Goal: Task Accomplishment & Management: Manage account settings

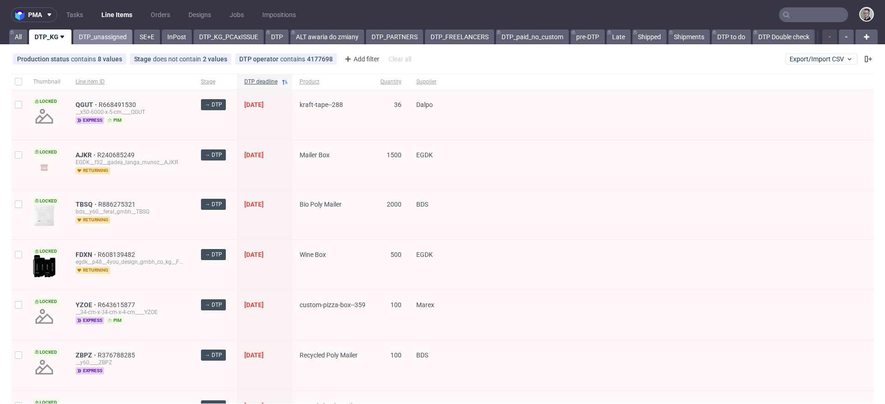
click at [103, 40] on link "DTP_unassigned" at bounding box center [102, 37] width 59 height 15
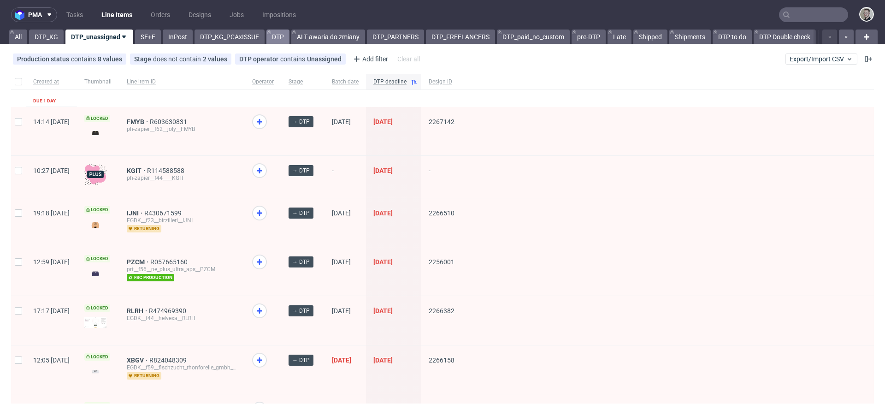
click at [272, 36] on link "DTP" at bounding box center [277, 37] width 23 height 15
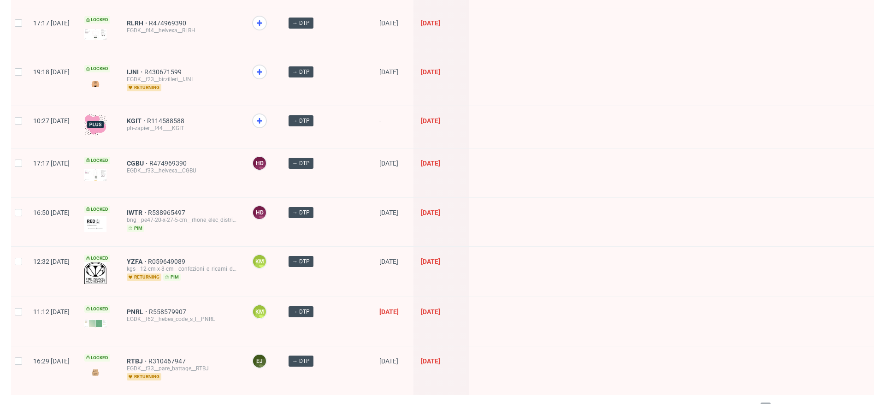
scroll to position [1326, 0]
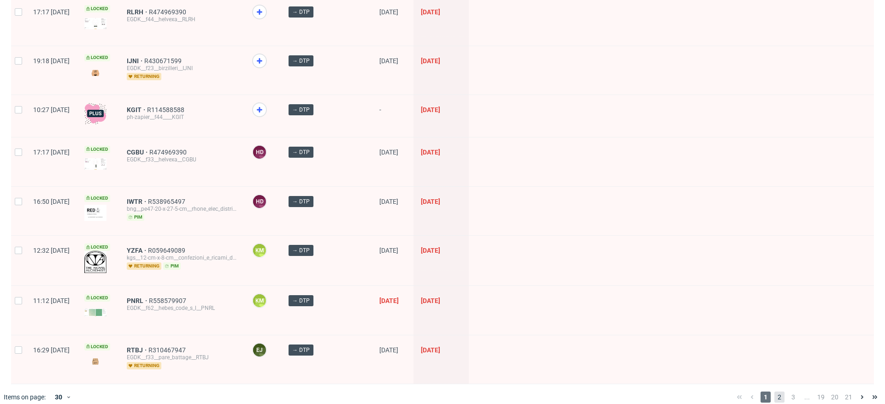
click at [775, 391] on span "2" at bounding box center [780, 396] width 10 height 11
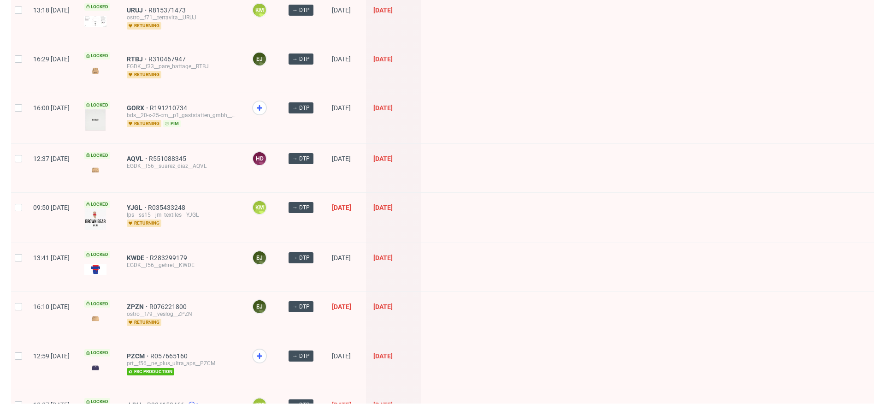
scroll to position [478, 0]
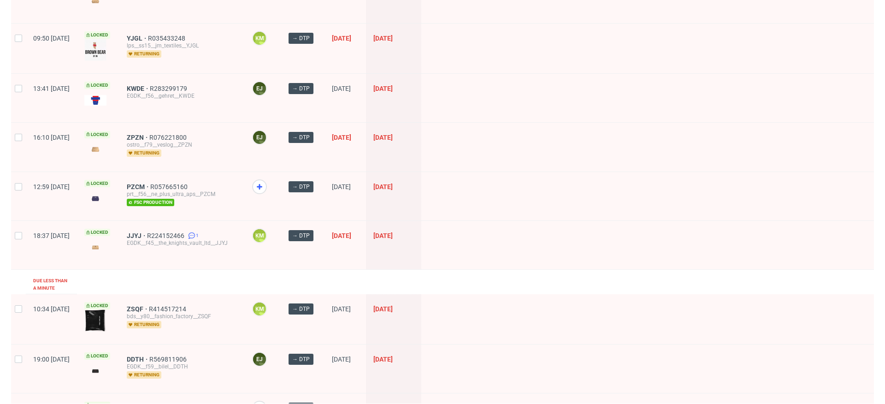
click at [24, 236] on div at bounding box center [18, 245] width 15 height 48
checkbox input "true"
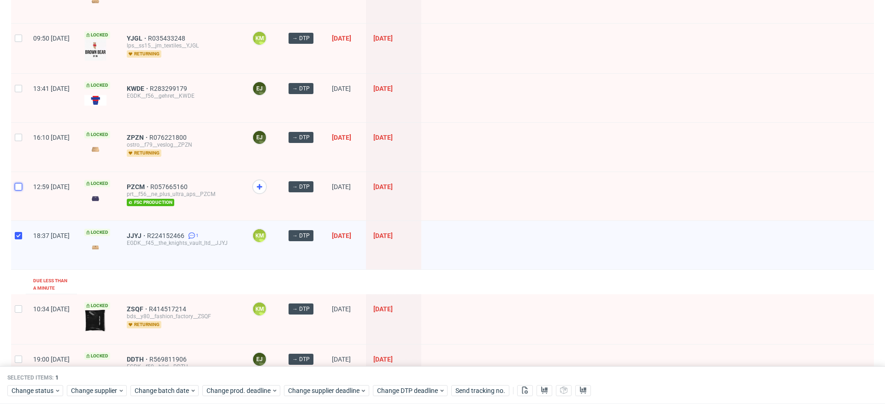
click at [17, 186] on input "checkbox" at bounding box center [18, 186] width 7 height 7
checkbox input "true"
click at [21, 129] on div at bounding box center [18, 147] width 15 height 48
checkbox input "true"
click at [21, 93] on div at bounding box center [18, 98] width 15 height 48
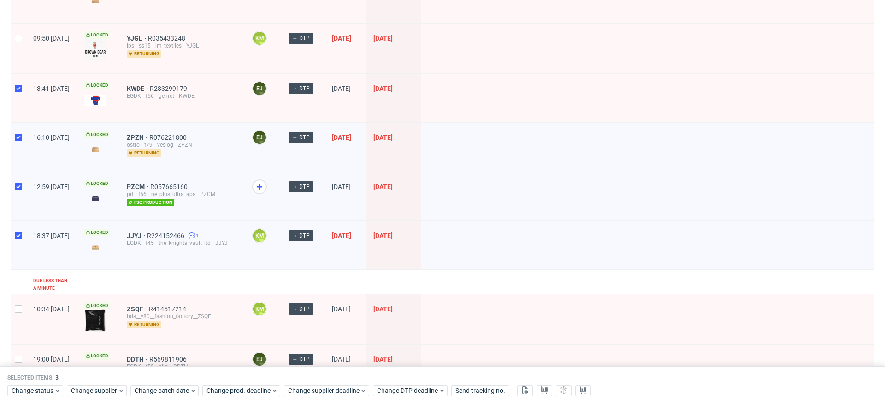
checkbox input "true"
click at [19, 32] on div at bounding box center [18, 49] width 15 height 50
checkbox input "true"
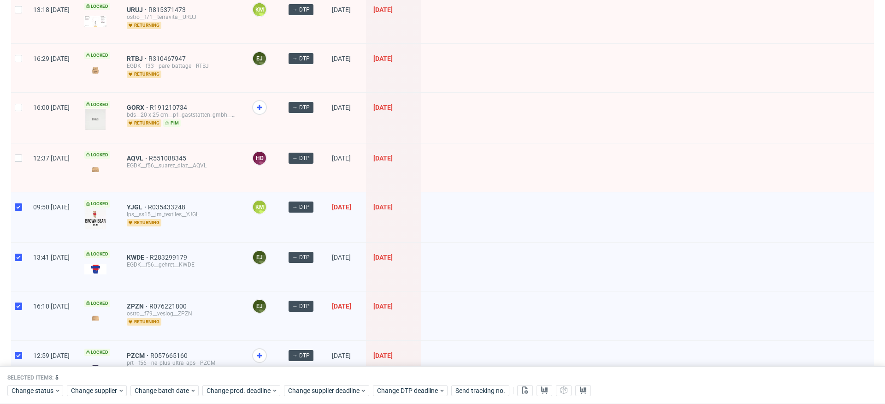
scroll to position [306, 0]
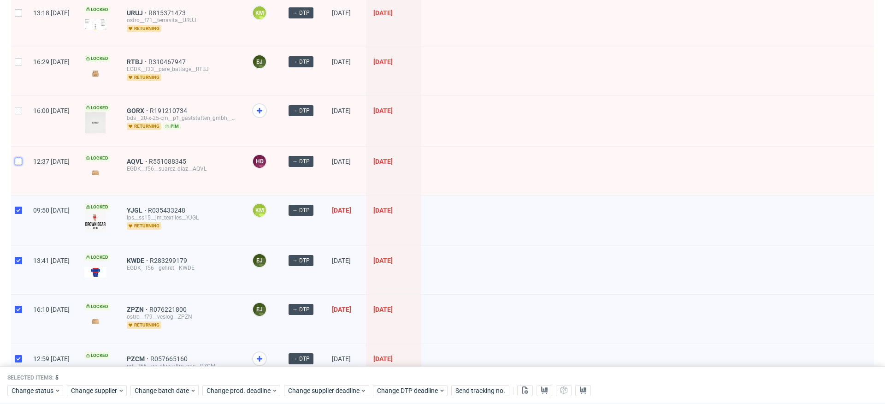
click at [18, 161] on input "checkbox" at bounding box center [18, 161] width 7 height 7
checkbox input "true"
click at [20, 118] on div at bounding box center [18, 121] width 15 height 50
checkbox input "true"
drag, startPoint x: 22, startPoint y: 72, endPoint x: 18, endPoint y: 18, distance: 53.6
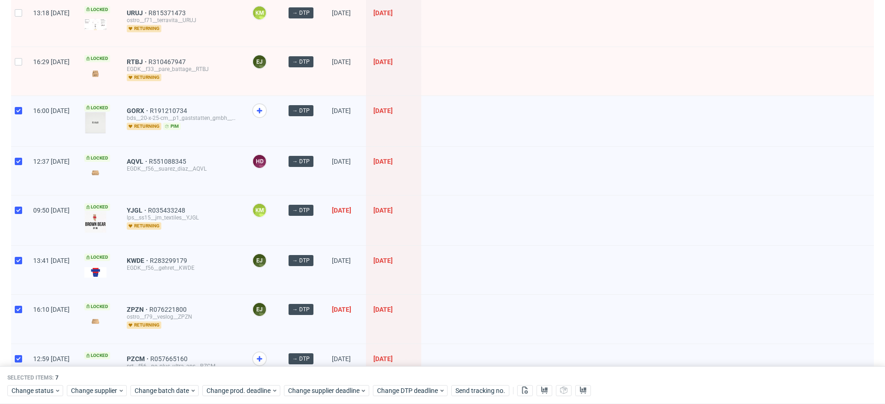
click at [22, 71] on div at bounding box center [18, 71] width 15 height 48
checkbox input "true"
click at [24, 24] on div at bounding box center [18, 22] width 15 height 48
checkbox input "true"
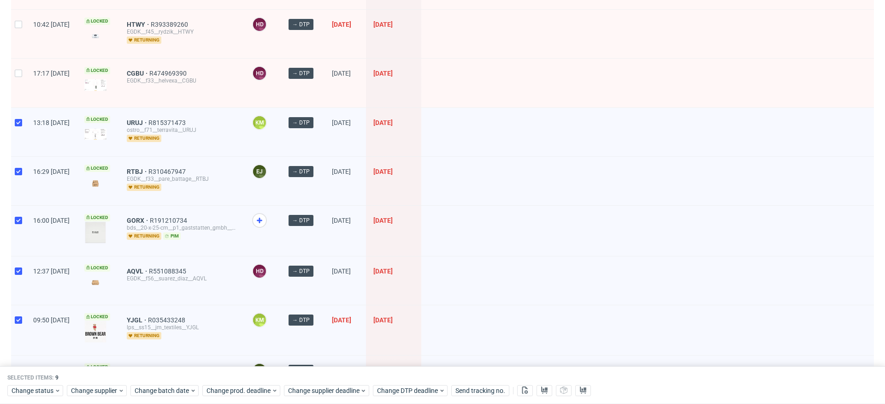
scroll to position [108, 0]
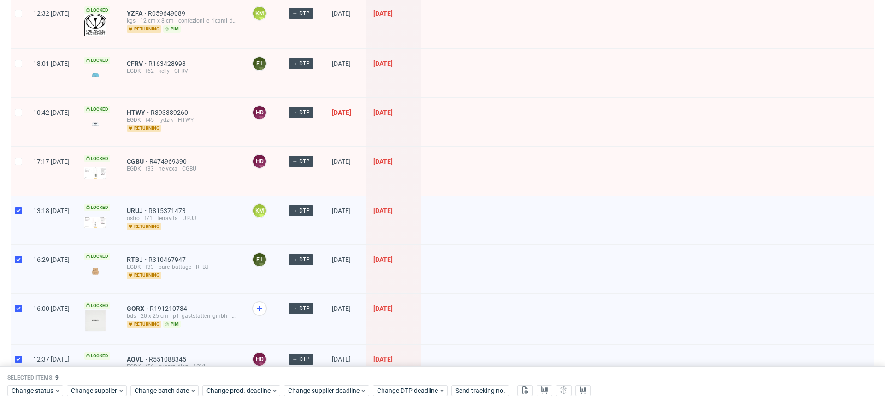
click at [19, 155] on div at bounding box center [18, 171] width 15 height 48
checkbox input "true"
drag, startPoint x: 21, startPoint y: 126, endPoint x: 19, endPoint y: 75, distance: 51.7
click at [21, 126] on div at bounding box center [18, 122] width 15 height 48
checkbox input "true"
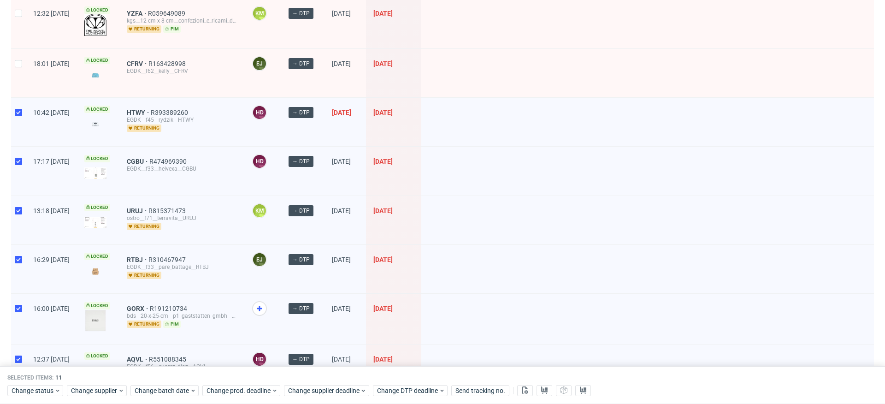
drag, startPoint x: 19, startPoint y: 72, endPoint x: 26, endPoint y: 28, distance: 44.9
click at [19, 70] on div at bounding box center [18, 73] width 15 height 48
checkbox input "true"
click at [26, 27] on div "12:32 Fri 26.09.2025" at bounding box center [51, 24] width 51 height 50
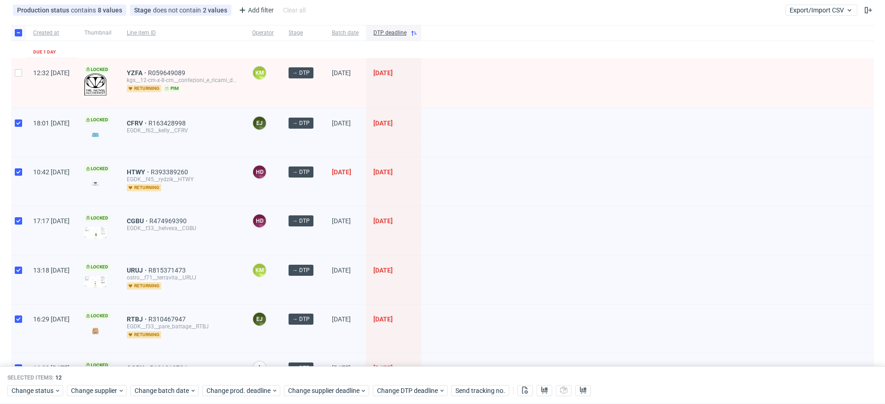
scroll to position [0, 0]
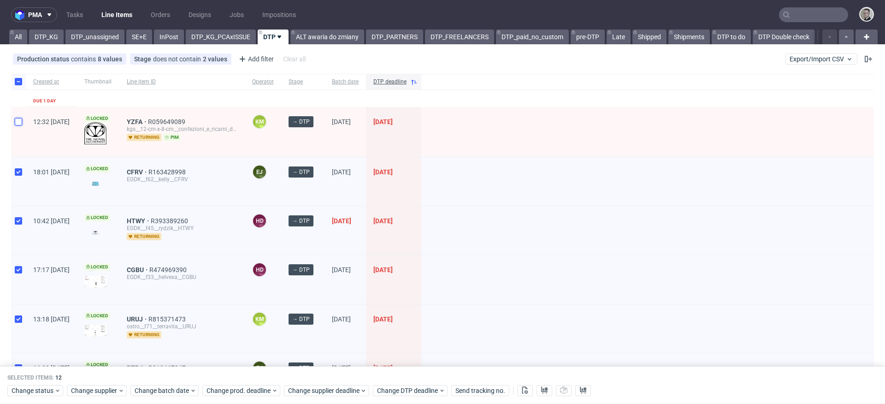
click at [17, 124] on input "checkbox" at bounding box center [18, 121] width 7 height 7
checkbox input "true"
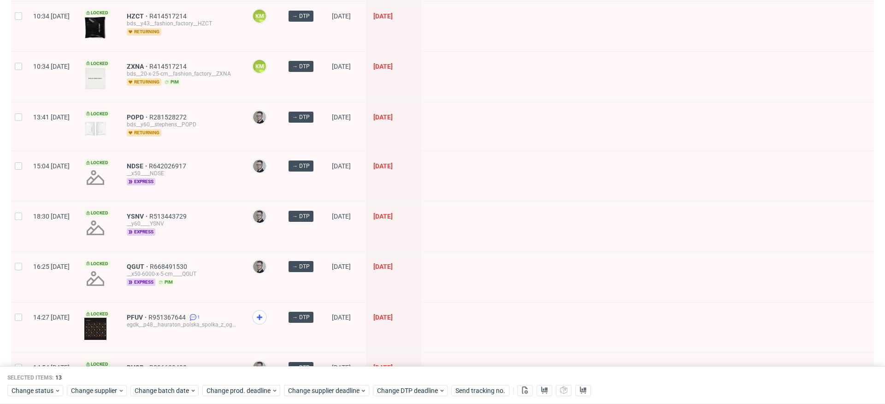
scroll to position [1273, 0]
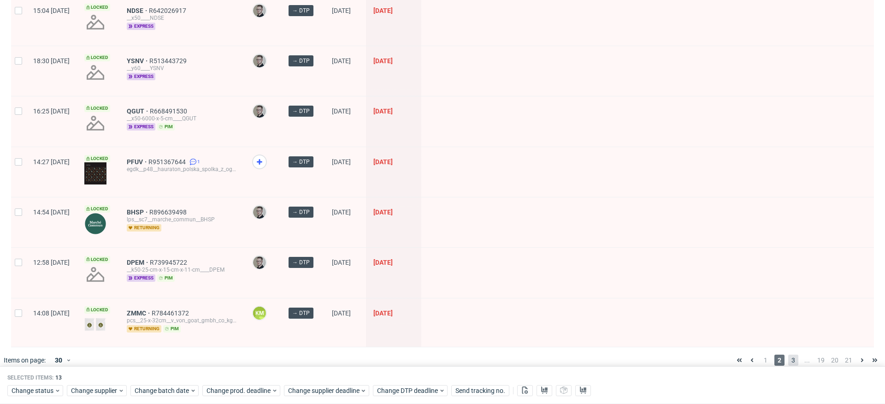
click at [788, 355] on span "3" at bounding box center [793, 360] width 10 height 11
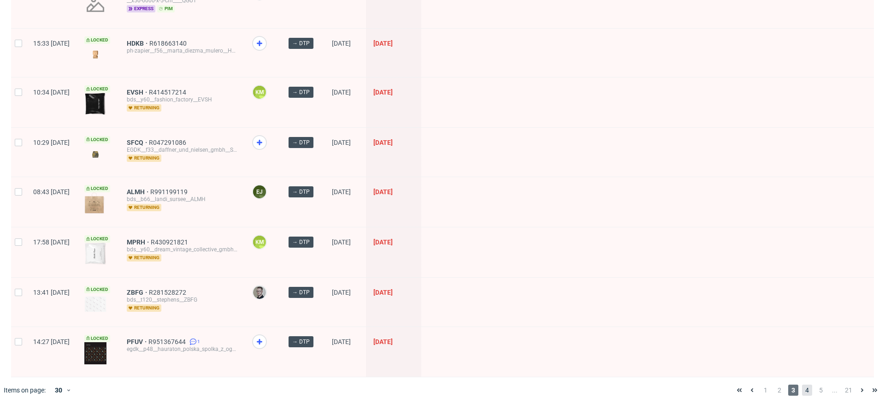
click at [804, 385] on span "4" at bounding box center [807, 390] width 10 height 11
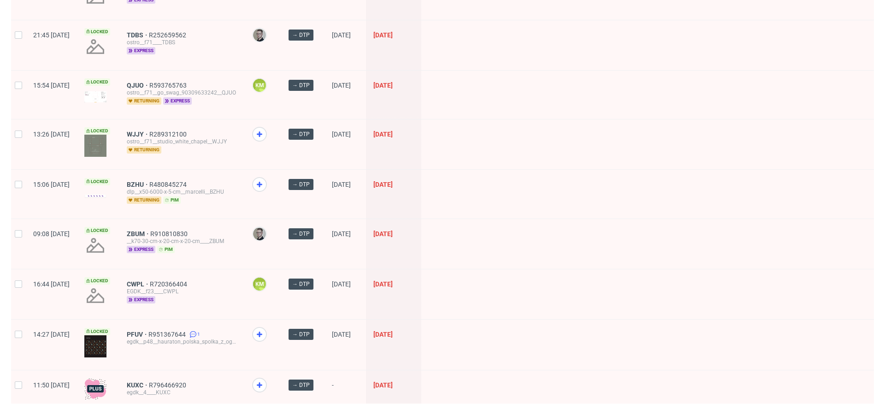
scroll to position [1197, 0]
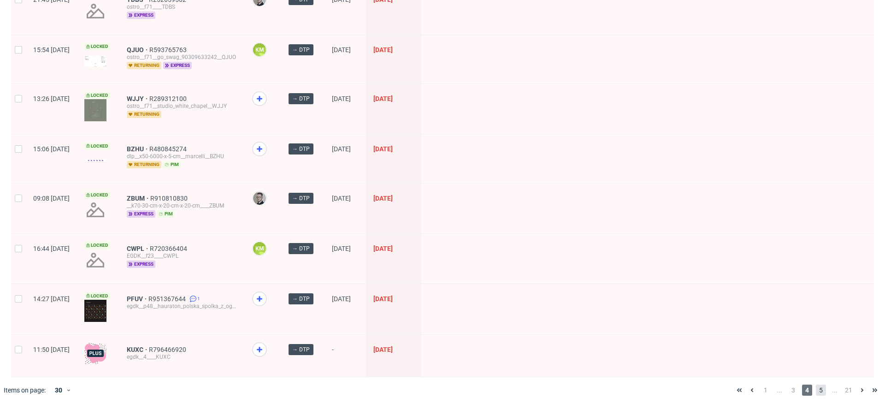
click at [816, 390] on span "5" at bounding box center [821, 390] width 10 height 11
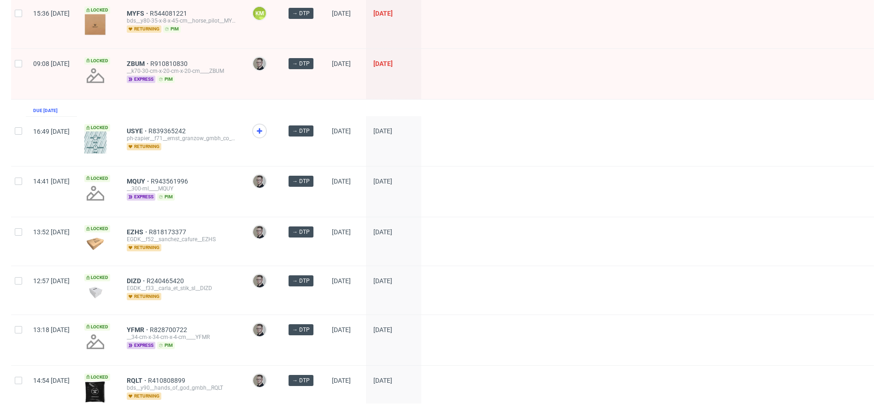
scroll to position [438, 0]
click at [20, 65] on input "checkbox" at bounding box center [18, 63] width 7 height 7
checkbox input "true"
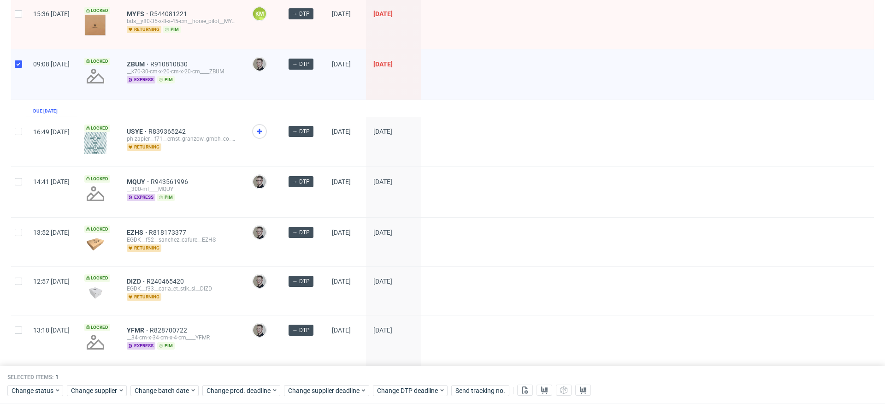
click at [24, 30] on div at bounding box center [18, 24] width 15 height 50
checkbox input "true"
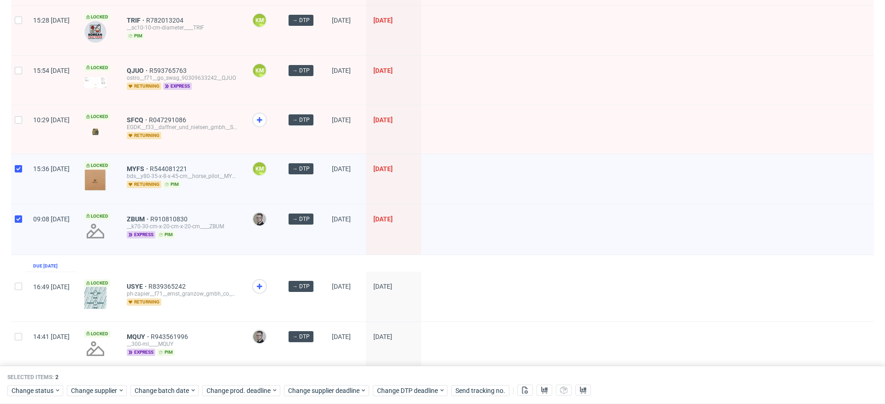
scroll to position [131, 0]
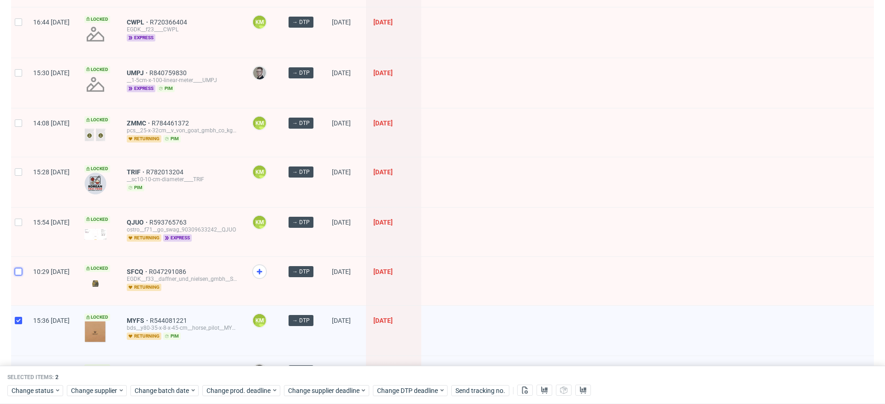
click at [20, 268] on input "checkbox" at bounding box center [18, 271] width 7 height 7
checkbox input "true"
drag, startPoint x: 23, startPoint y: 219, endPoint x: 24, endPoint y: 192, distance: 27.2
click at [24, 220] on div at bounding box center [18, 231] width 15 height 48
checkbox input "true"
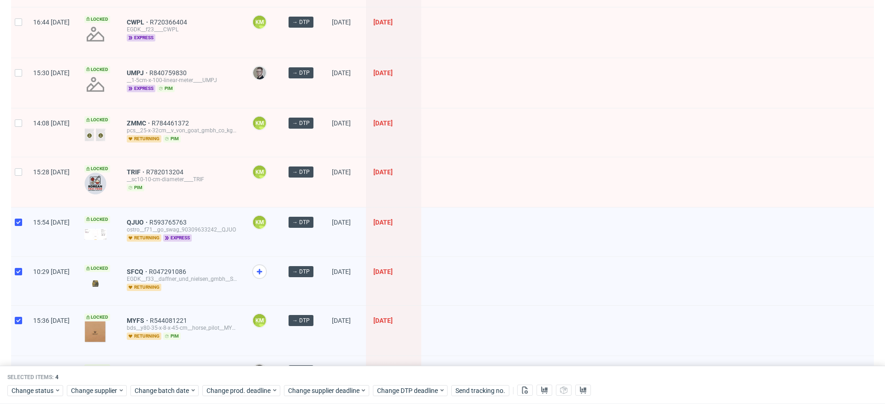
click at [13, 169] on div at bounding box center [18, 182] width 15 height 50
checkbox input "true"
click at [17, 123] on input "checkbox" at bounding box center [18, 122] width 7 height 7
checkbox input "true"
drag, startPoint x: 19, startPoint y: 80, endPoint x: 23, endPoint y: 46, distance: 34.3
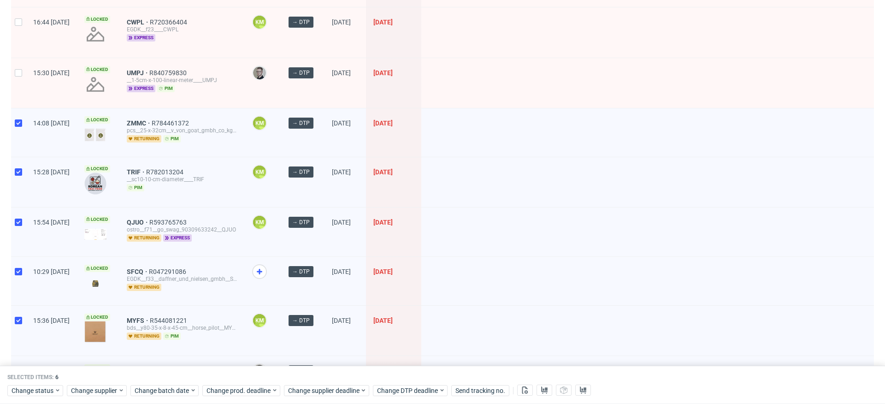
click at [19, 80] on div at bounding box center [18, 83] width 15 height 50
checkbox input "true"
drag, startPoint x: 23, startPoint y: 46, endPoint x: 31, endPoint y: 68, distance: 23.6
click at [23, 47] on div at bounding box center [18, 32] width 15 height 50
checkbox input "true"
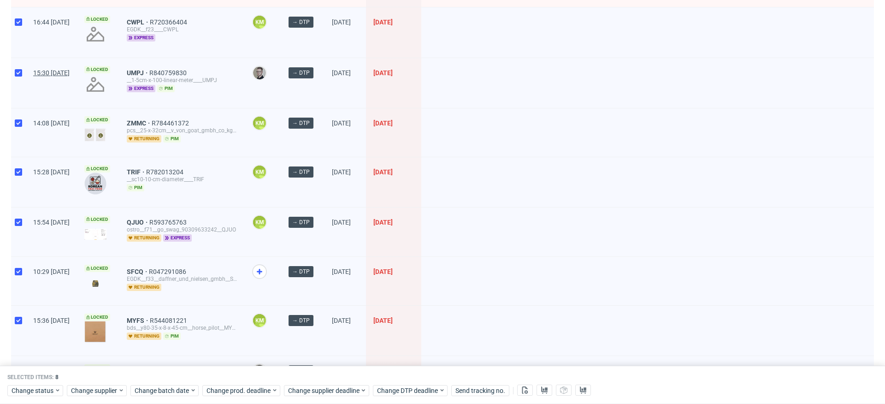
scroll to position [0, 0]
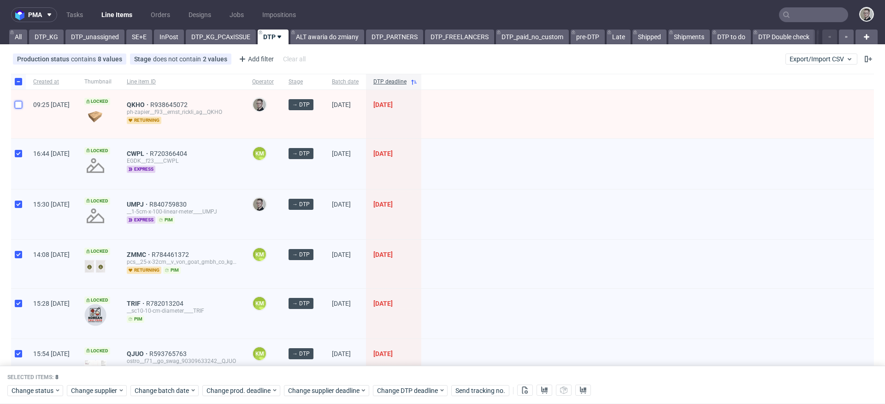
click at [21, 102] on input "checkbox" at bounding box center [18, 104] width 7 height 7
checkbox input "true"
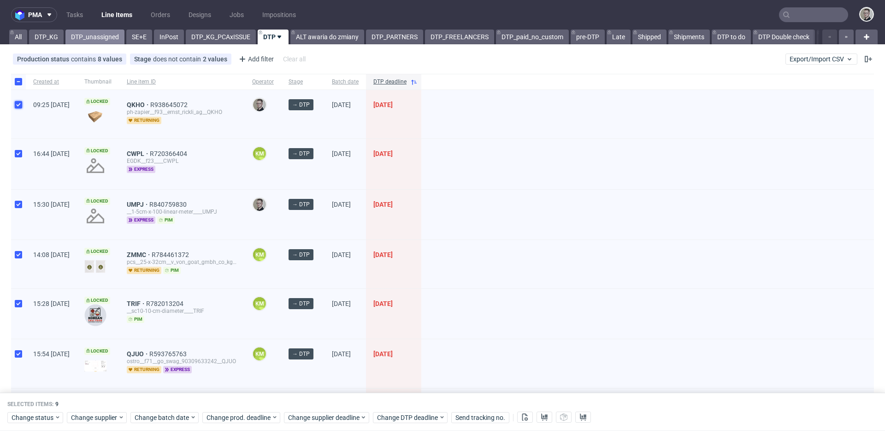
click at [81, 31] on link "DTP_unassigned" at bounding box center [94, 37] width 59 height 15
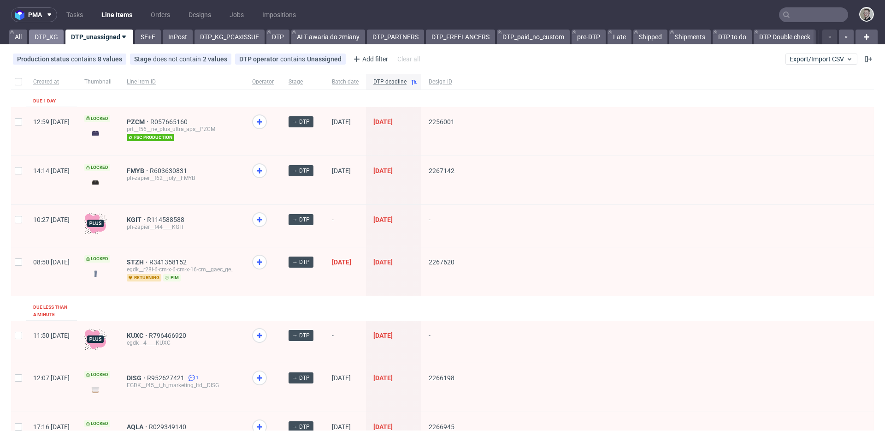
click at [47, 36] on link "DTP_KG" at bounding box center [46, 37] width 35 height 15
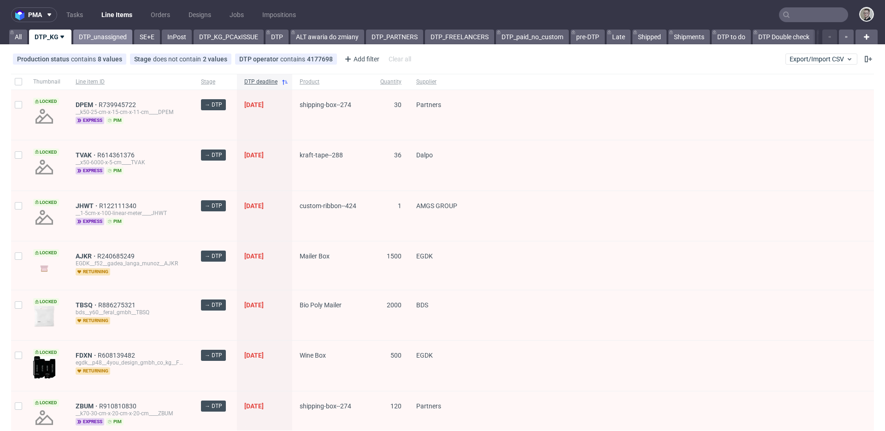
click at [100, 36] on link "DTP_unassigned" at bounding box center [102, 37] width 59 height 15
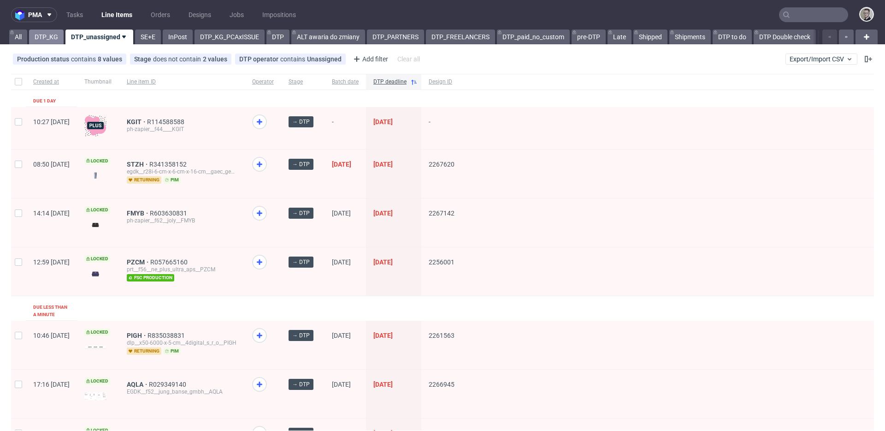
click at [43, 38] on link "DTP_KG" at bounding box center [46, 37] width 35 height 15
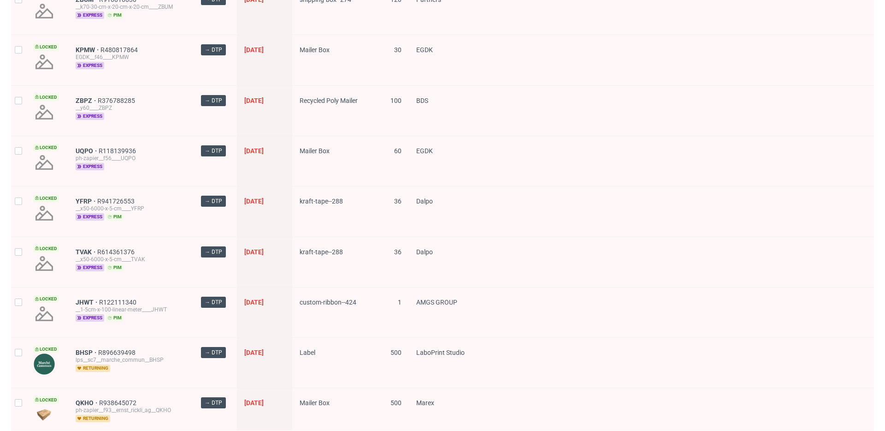
scroll to position [1191, 0]
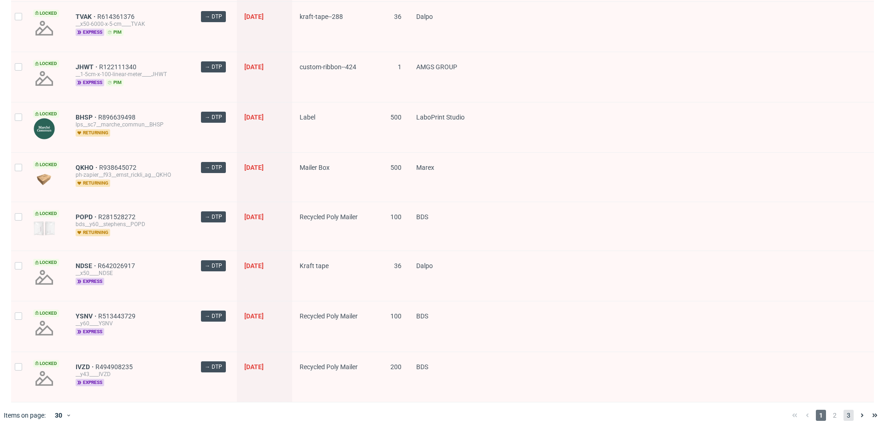
click at [844, 403] on span "3" at bounding box center [849, 414] width 10 height 11
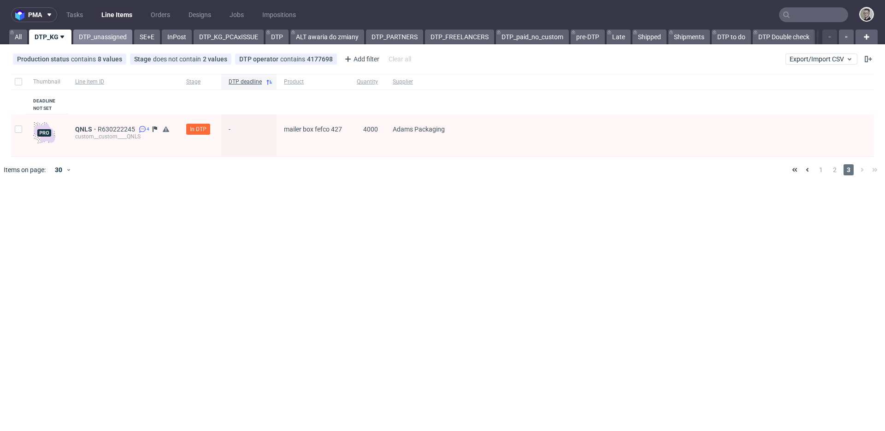
click at [79, 36] on link "DTP_unassigned" at bounding box center [102, 37] width 59 height 15
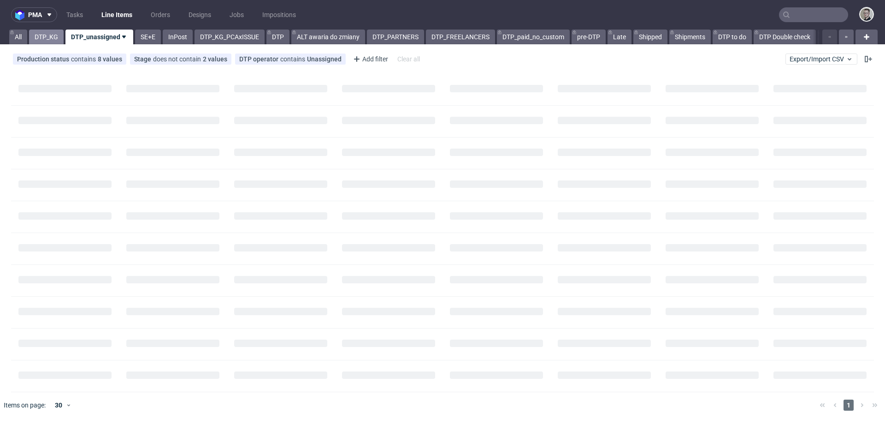
click at [42, 36] on link "DTP_KG" at bounding box center [46, 37] width 35 height 15
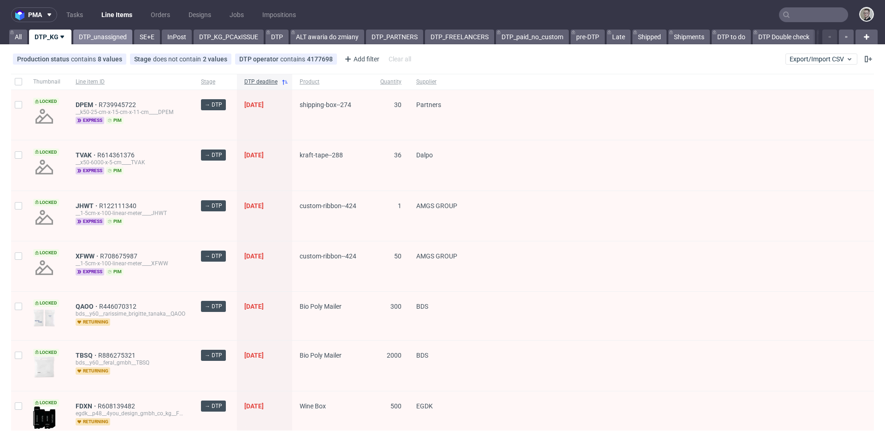
click at [79, 30] on link "DTP_unassigned" at bounding box center [102, 37] width 59 height 15
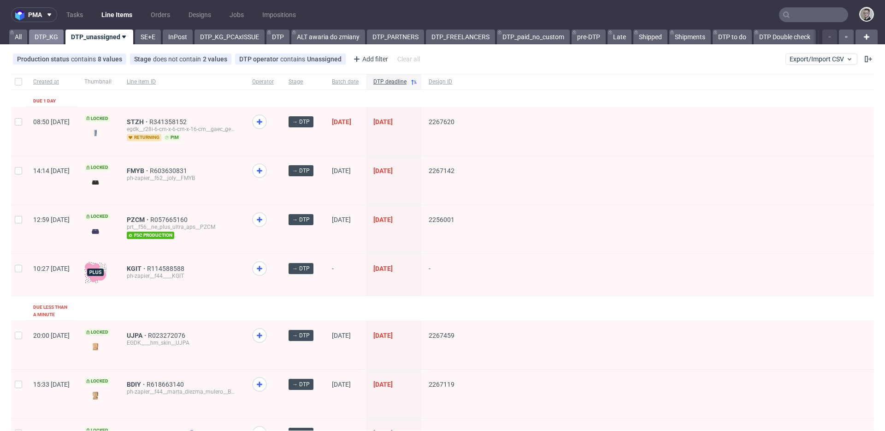
click at [41, 41] on link "DTP_KG" at bounding box center [46, 37] width 35 height 15
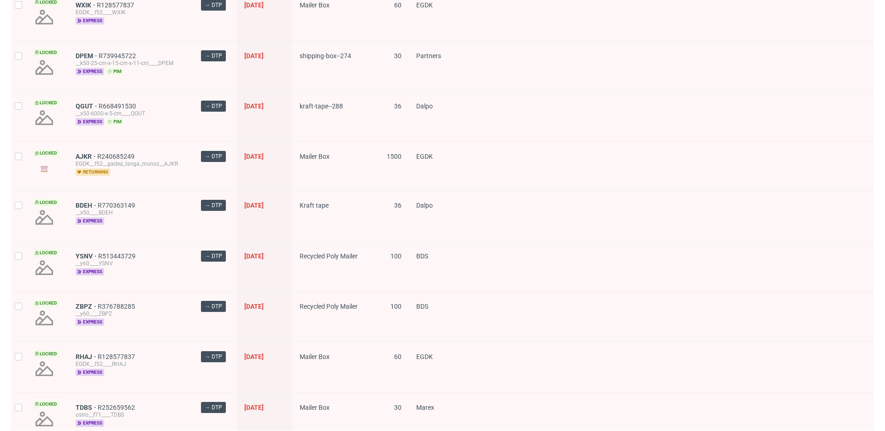
scroll to position [1191, 0]
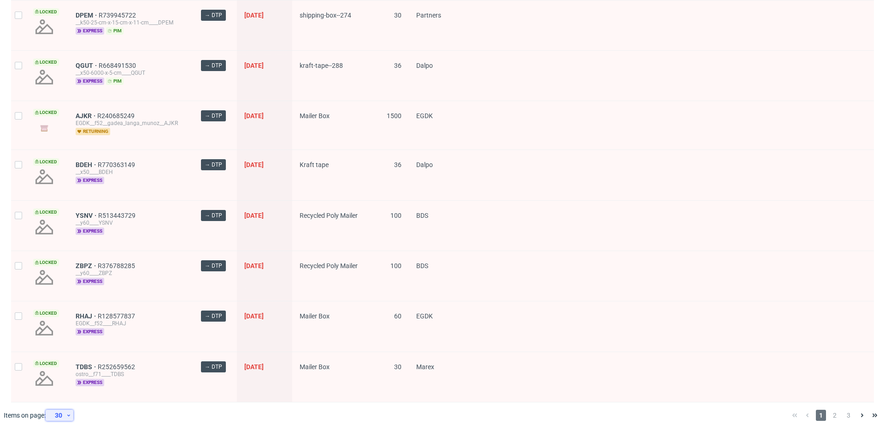
click at [67, 403] on icon at bounding box center [69, 414] width 6 height 7
click at [65, 390] on div "120" at bounding box center [62, 391] width 18 height 13
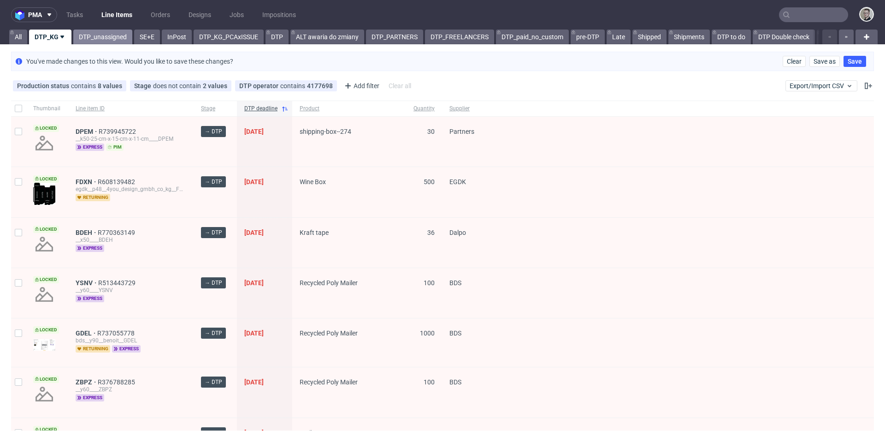
click at [102, 36] on link "DTP_unassigned" at bounding box center [102, 37] width 59 height 15
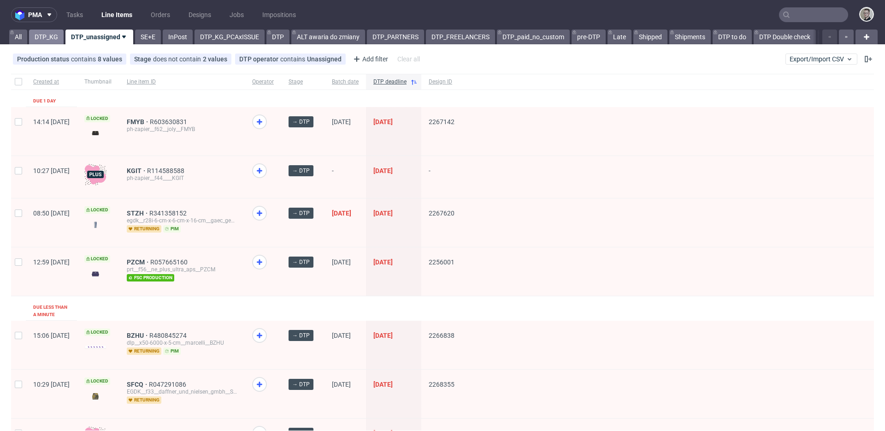
click at [45, 35] on link "DTP_KG" at bounding box center [46, 37] width 35 height 15
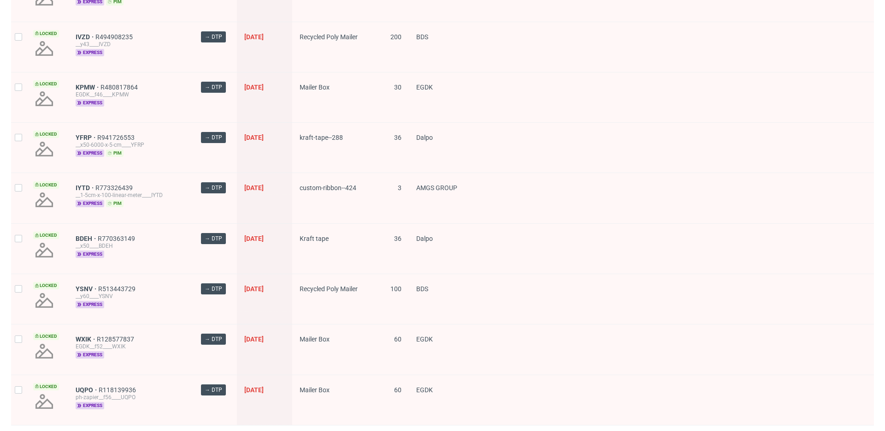
scroll to position [1191, 0]
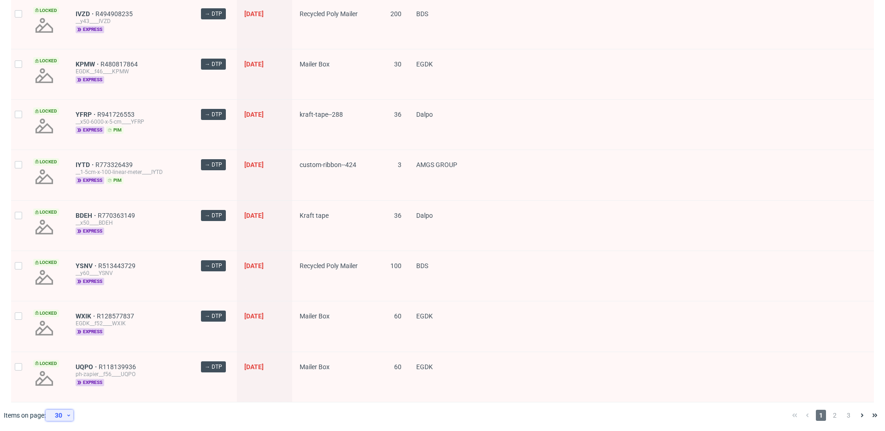
click at [64, 403] on div "30" at bounding box center [57, 414] width 17 height 13
click at [66, 370] on div "60" at bounding box center [62, 371] width 18 height 13
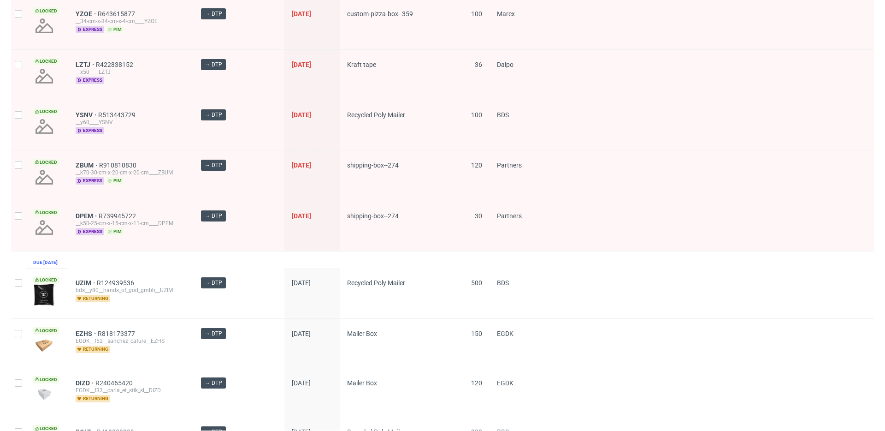
scroll to position [1412, 0]
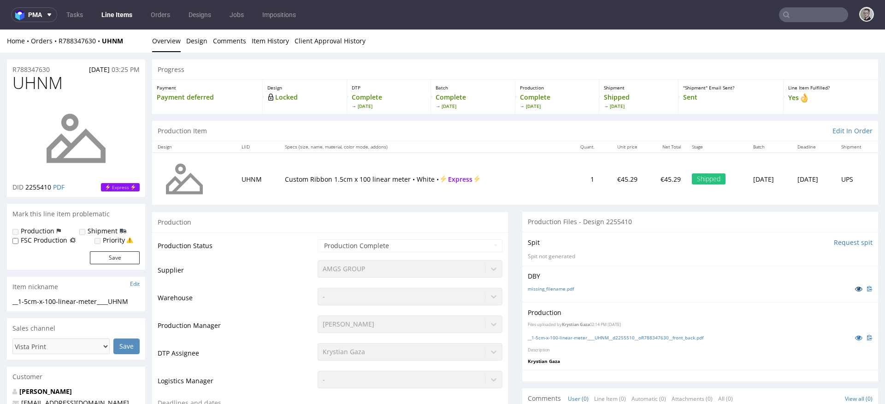
click at [855, 288] on icon at bounding box center [858, 288] width 7 height 6
click at [855, 336] on icon at bounding box center [858, 337] width 7 height 6
click at [672, 272] on p "DBY" at bounding box center [700, 276] width 345 height 9
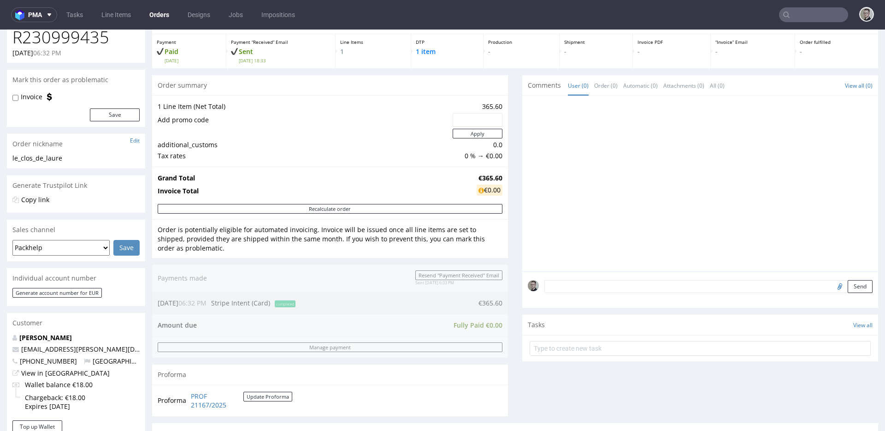
scroll to position [276, 0]
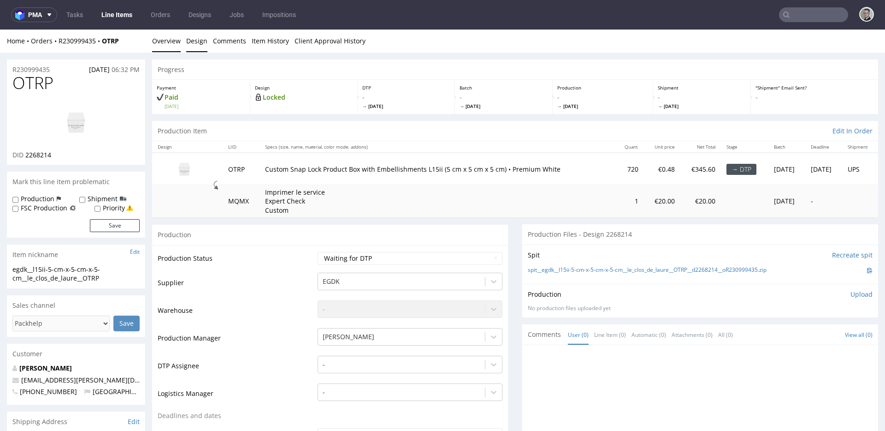
click at [193, 39] on link "Design" at bounding box center [196, 41] width 21 height 23
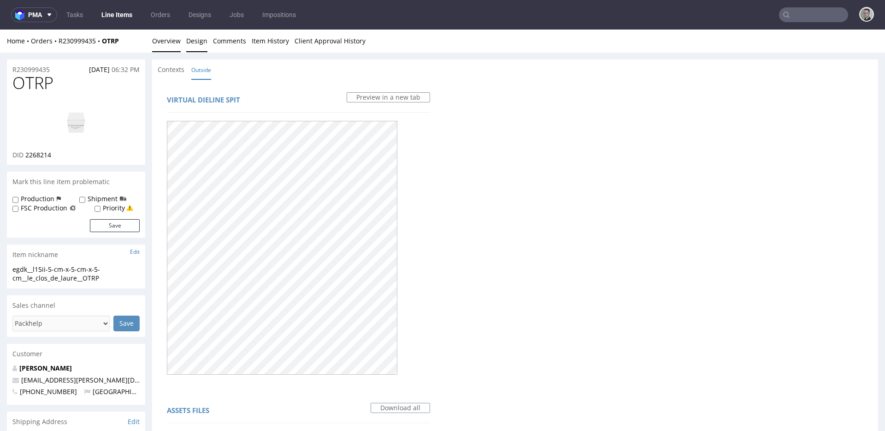
click at [172, 36] on link "Overview" at bounding box center [166, 41] width 29 height 23
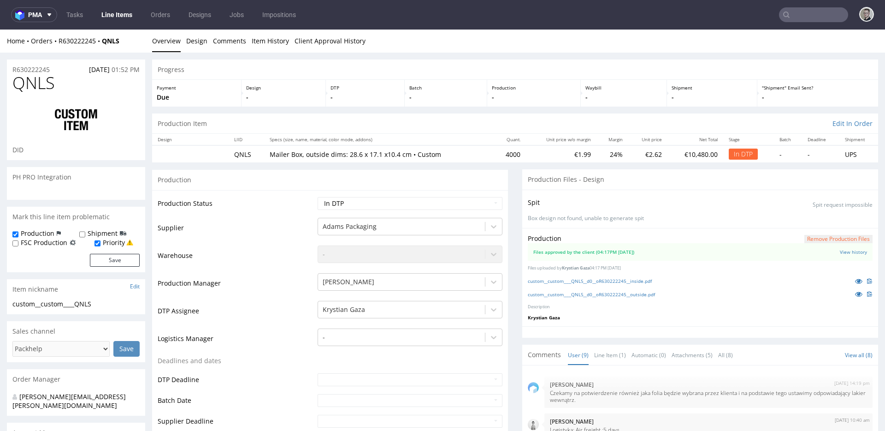
scroll to position [177, 0]
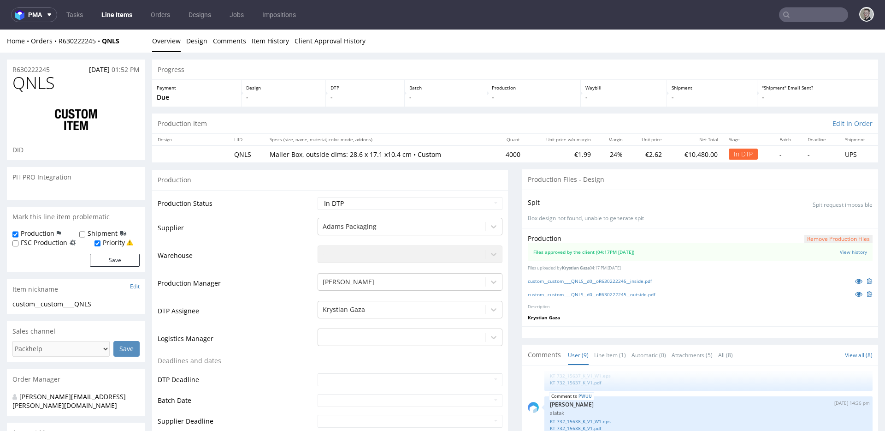
select select "in_progress"
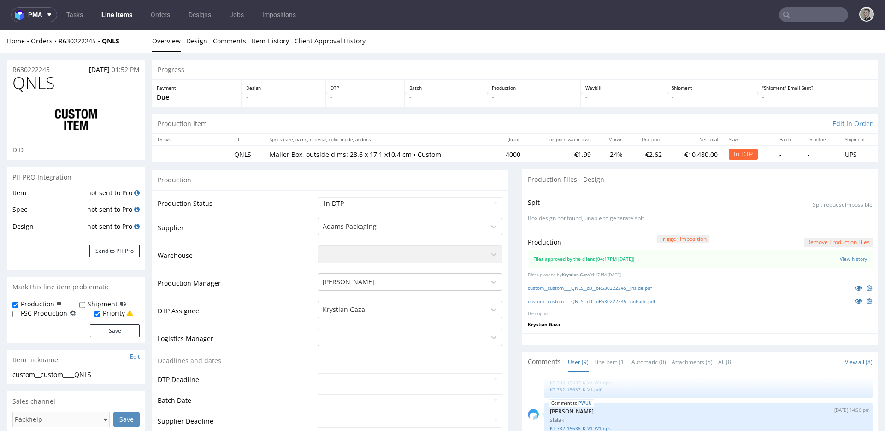
click at [836, 241] on button "Remove production files" at bounding box center [839, 242] width 68 height 9
click at [811, 220] on link "Yes" at bounding box center [810, 221] width 26 height 14
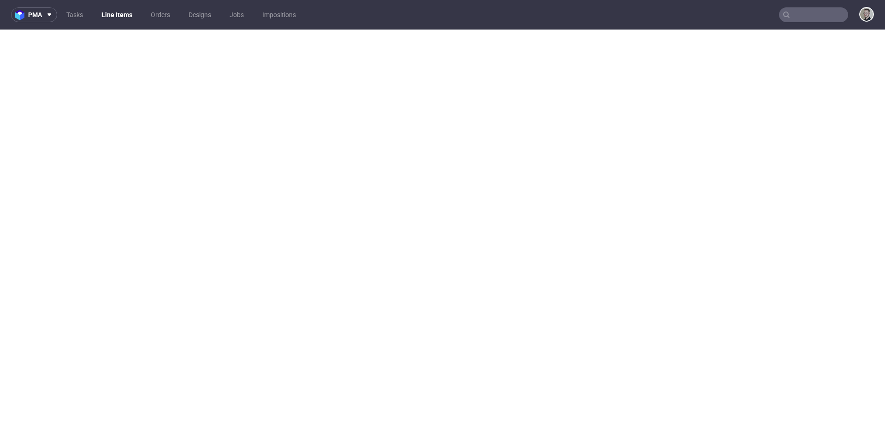
select select "in_progress"
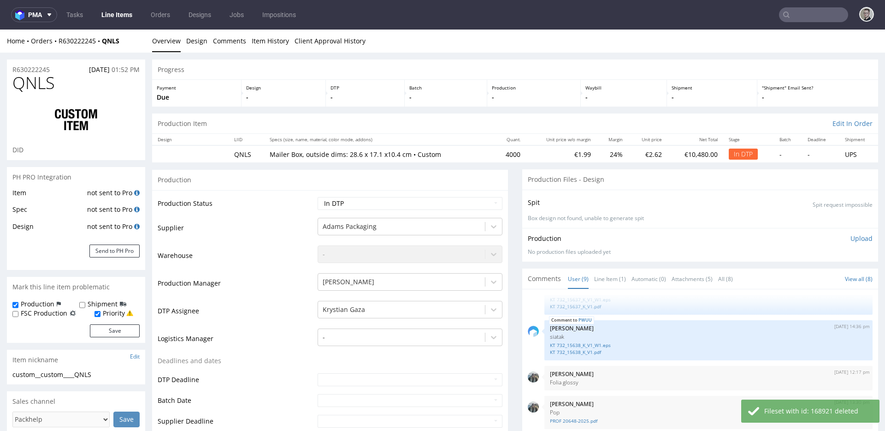
click at [856, 242] on p "Upload" at bounding box center [862, 238] width 22 height 9
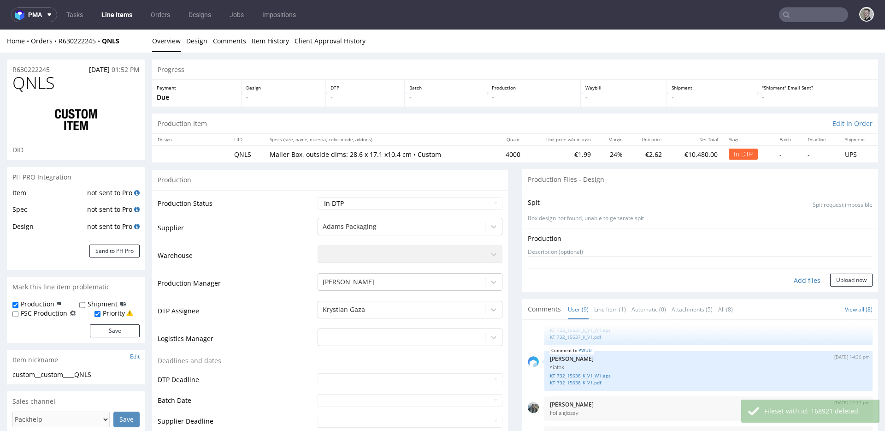
click at [793, 277] on div "Add files" at bounding box center [807, 280] width 46 height 14
type input "C:\fakepath\custom__custom____QNLS__d0__oR630222245__inside.pdf"
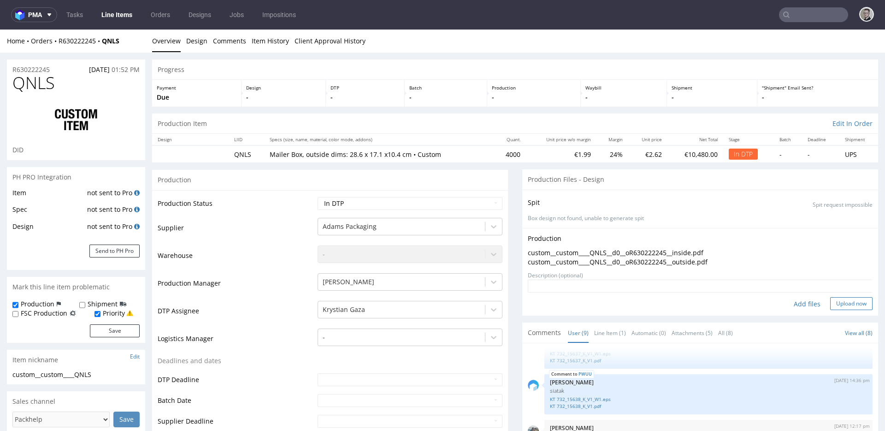
click at [839, 297] on button "Upload now" at bounding box center [851, 303] width 42 height 13
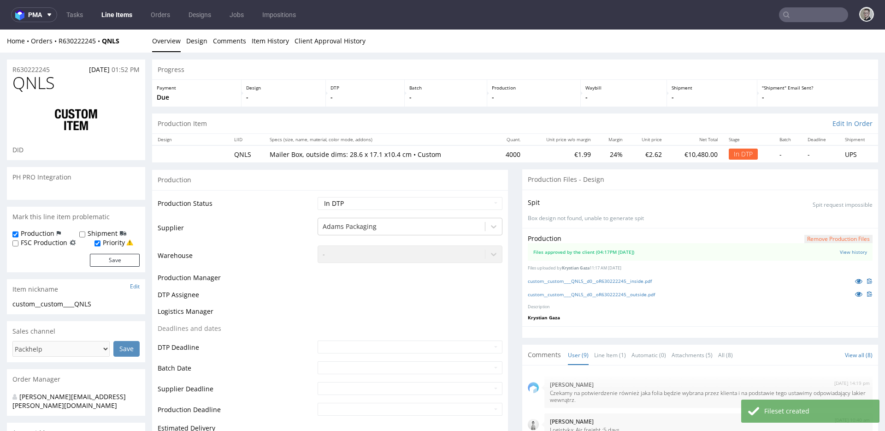
select select "in_progress"
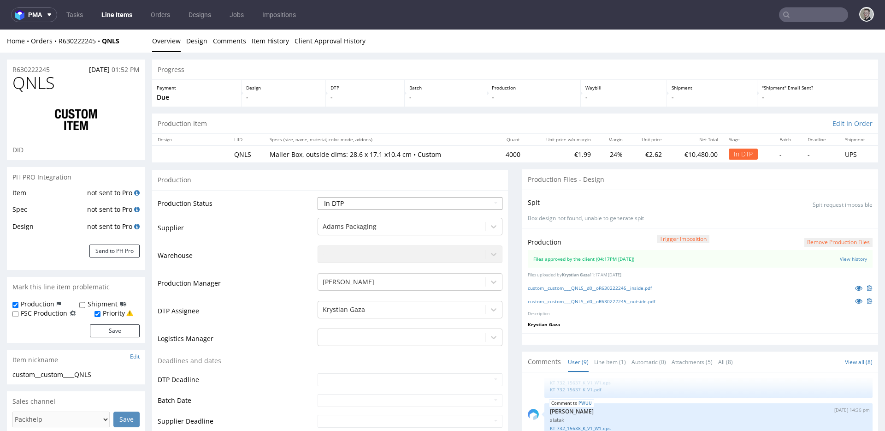
click at [352, 206] on select "Waiting for Artwork Waiting for Diecut Waiting for Mockup Waiting for DTP Waiti…" at bounding box center [410, 203] width 185 height 13
select select "dtp_waiting_for_double_check"
click at [318, 197] on select "Waiting for Artwork Waiting for Diecut Waiting for Mockup Waiting for DTP Waiti…" at bounding box center [410, 203] width 185 height 13
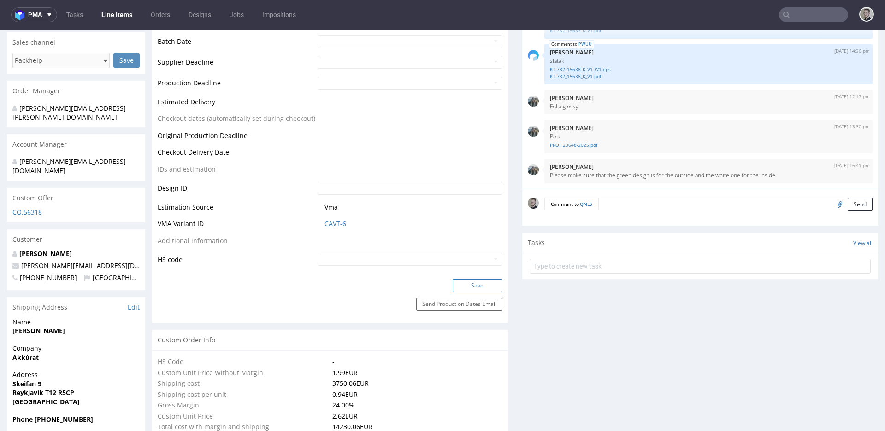
click at [468, 280] on button "Save" at bounding box center [478, 285] width 50 height 13
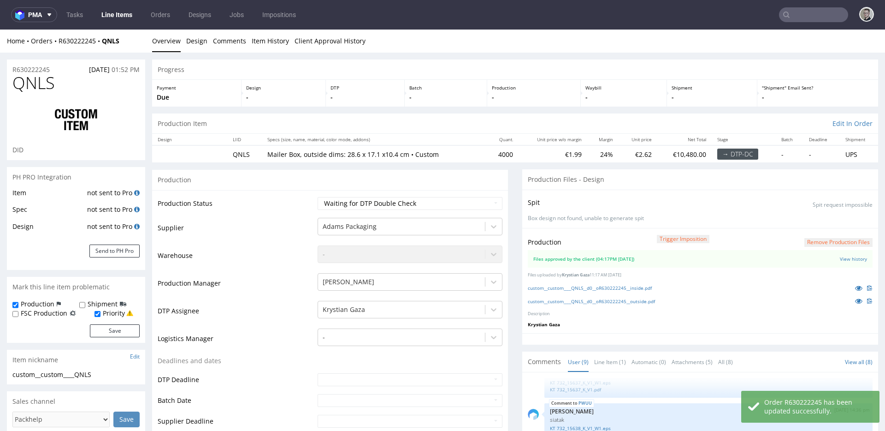
select select "in_progress"
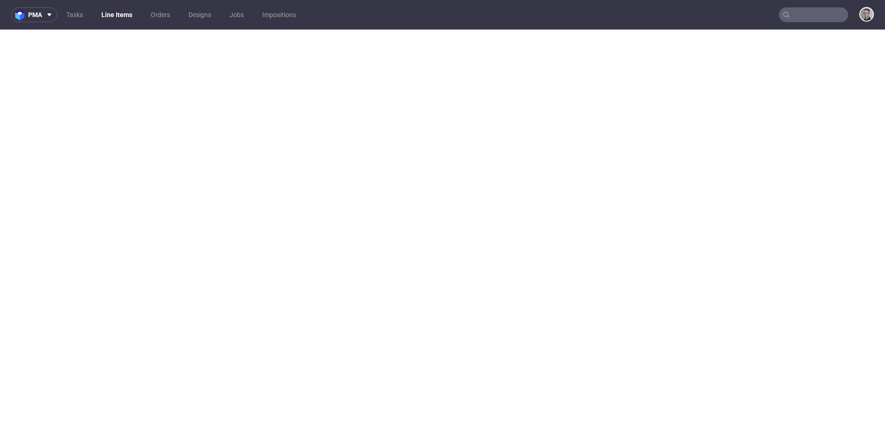
select select "in_progress"
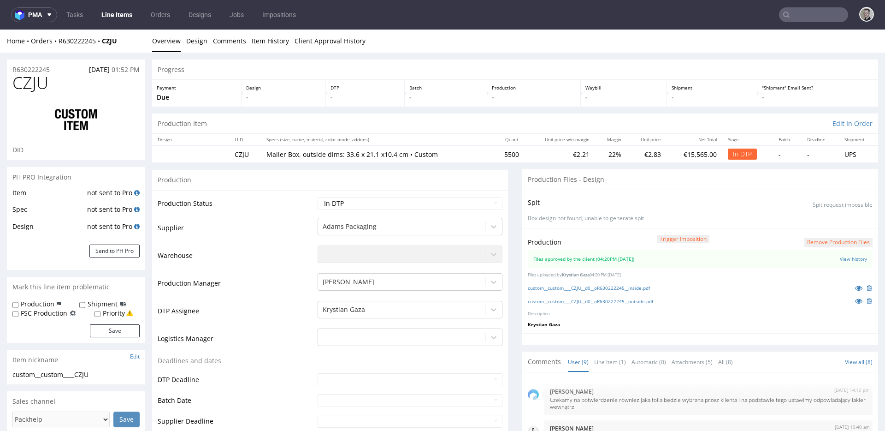
scroll to position [177, 0]
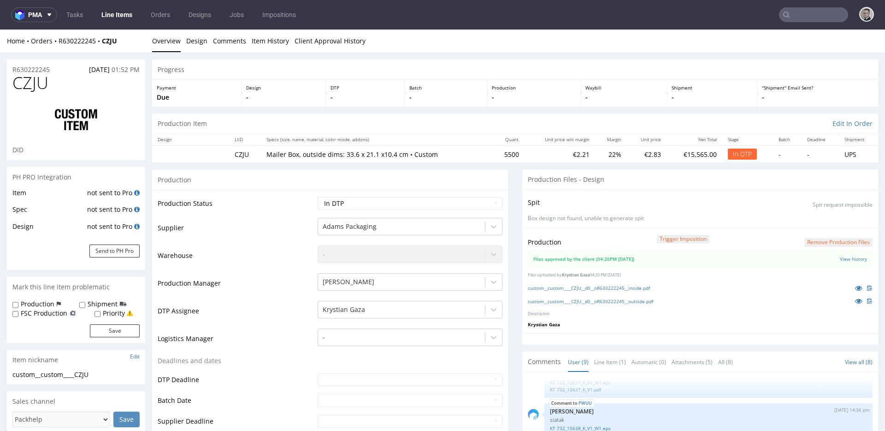
click at [811, 245] on button "Remove production files" at bounding box center [839, 242] width 68 height 9
click at [811, 217] on link "Yes" at bounding box center [810, 221] width 26 height 14
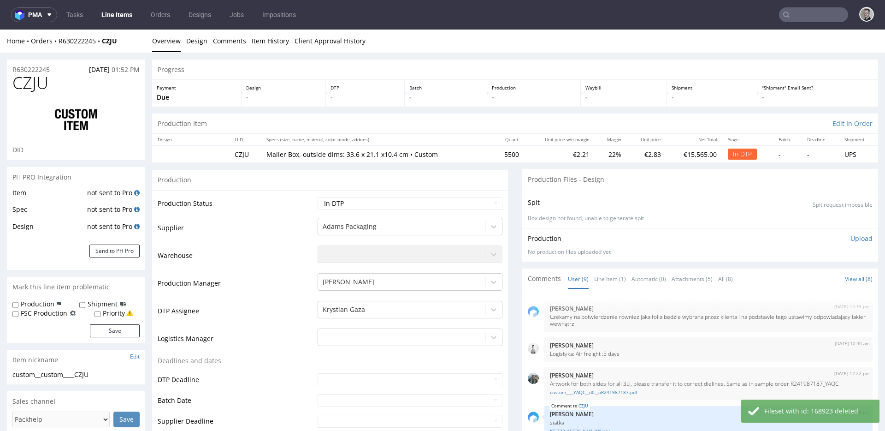
select select "in_progress"
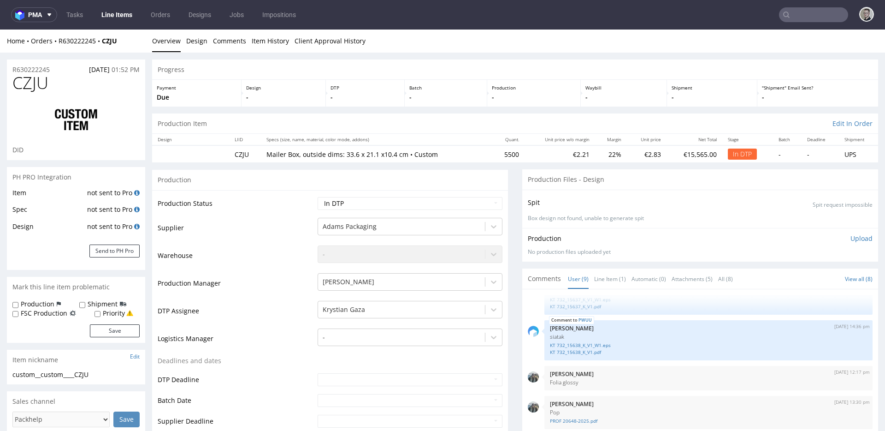
click at [851, 241] on p "Upload" at bounding box center [862, 238] width 22 height 9
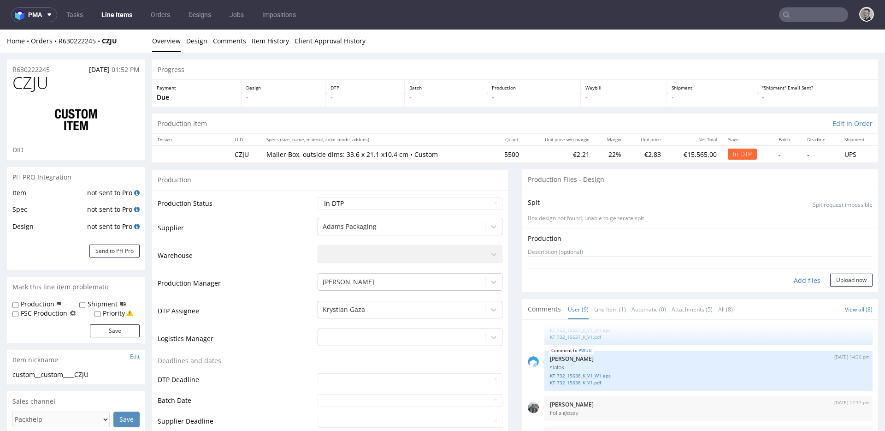
click at [801, 276] on div "Add files" at bounding box center [807, 280] width 46 height 14
type input "C:\fakepath\custom__custom____CZJU__d0__oR630222245__outside.pdf"
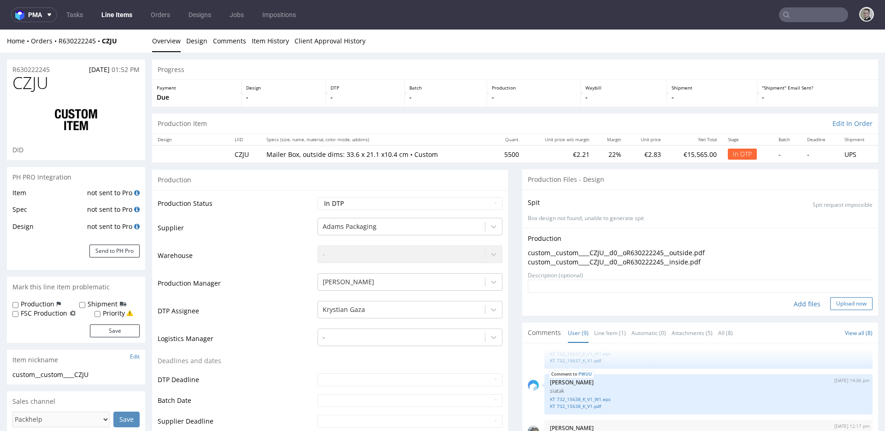
click at [830, 302] on button "Upload now" at bounding box center [851, 303] width 42 height 13
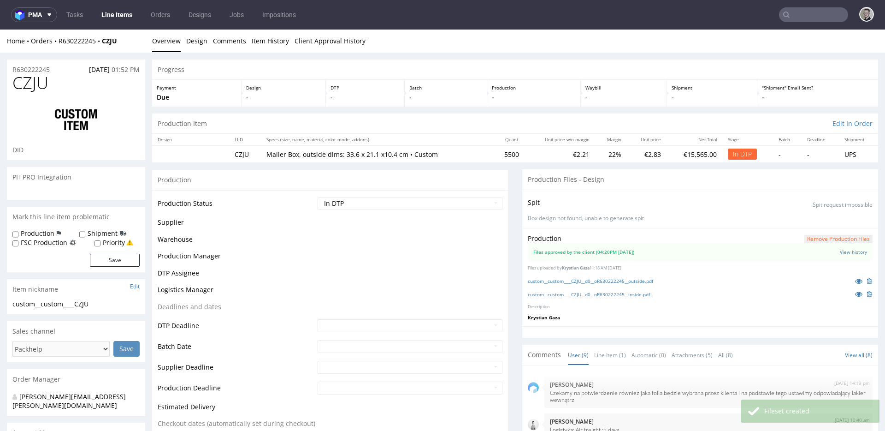
select select "in_progress"
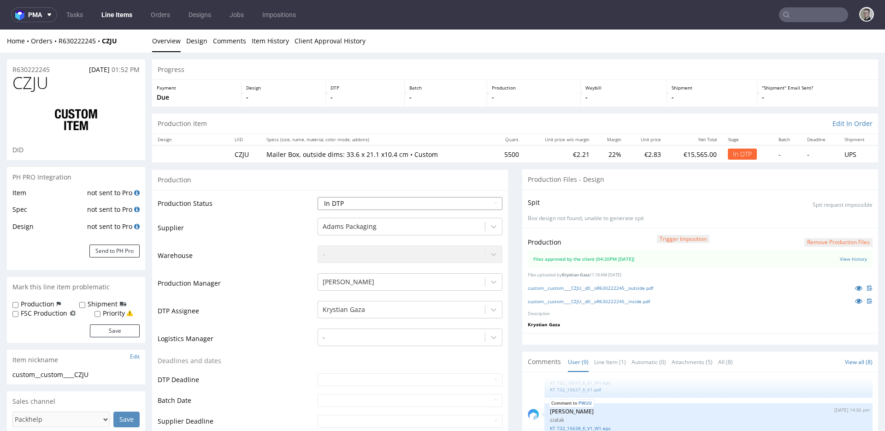
click at [393, 208] on select "Waiting for Artwork Waiting for Diecut Waiting for Mockup Waiting for DTP Waiti…" at bounding box center [410, 203] width 185 height 13
select select "dtp_waiting_for_double_check"
click at [318, 197] on select "Waiting for Artwork Waiting for Diecut Waiting for Mockup Waiting for DTP Waiti…" at bounding box center [410, 203] width 185 height 13
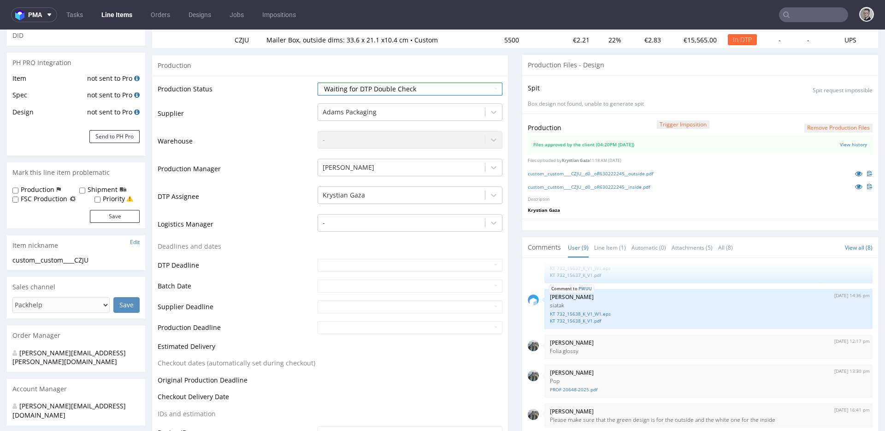
scroll to position [273, 0]
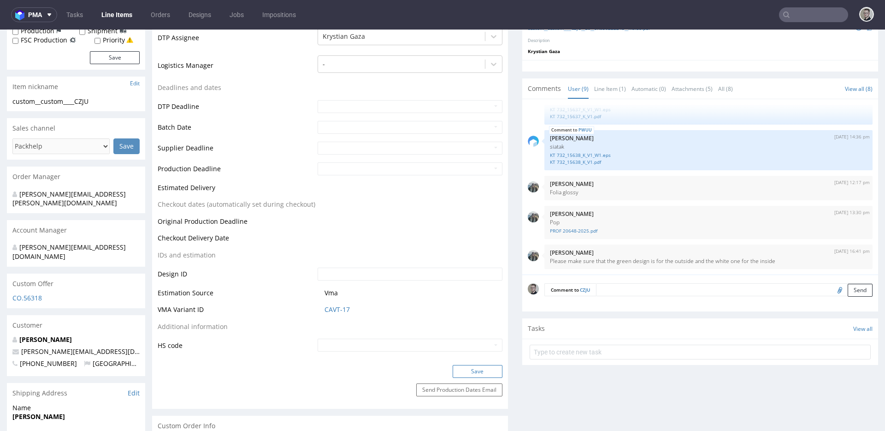
click at [475, 371] on button "Save" at bounding box center [478, 371] width 50 height 13
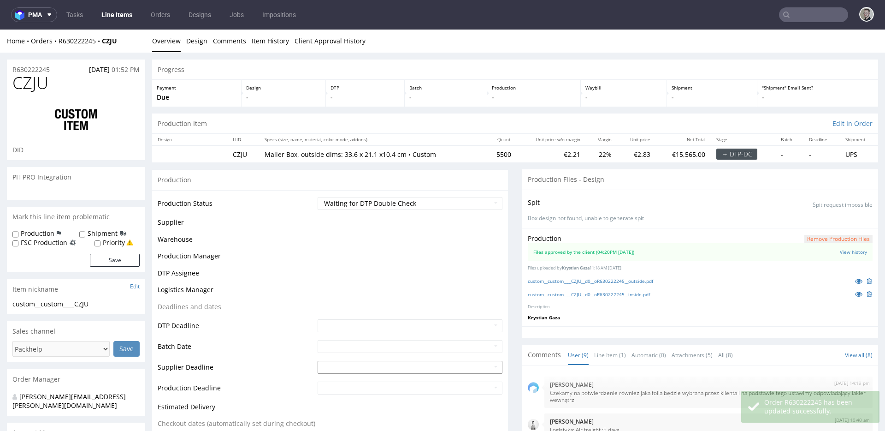
scroll to position [177, 0]
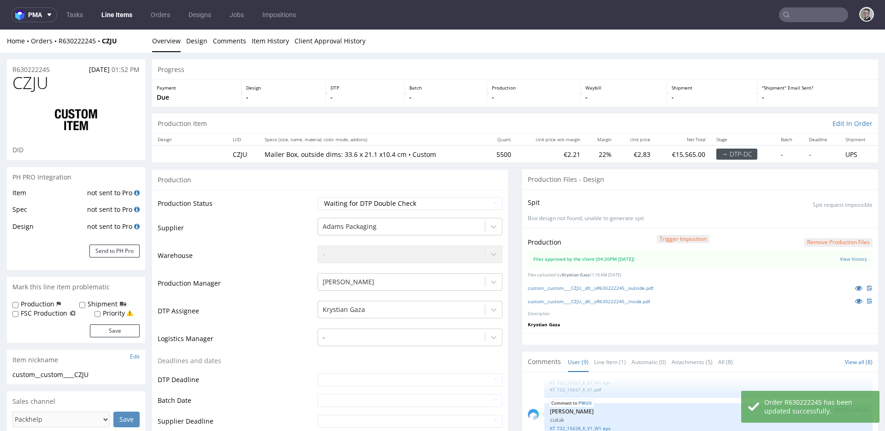
select select "in_progress"
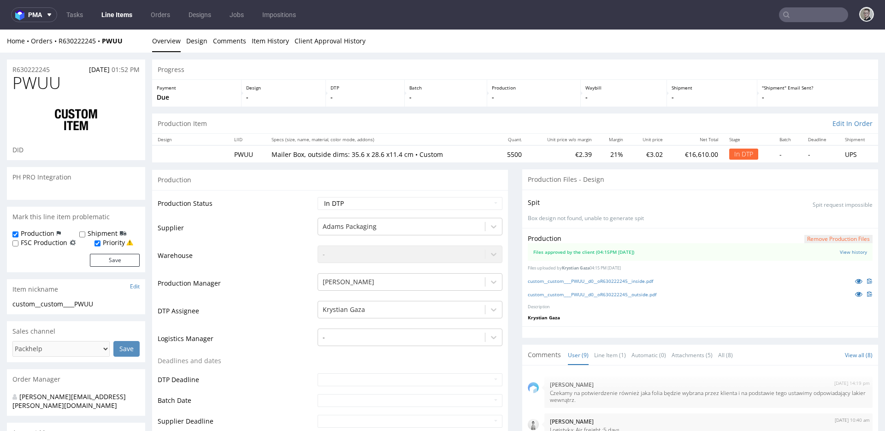
select select "in_progress"
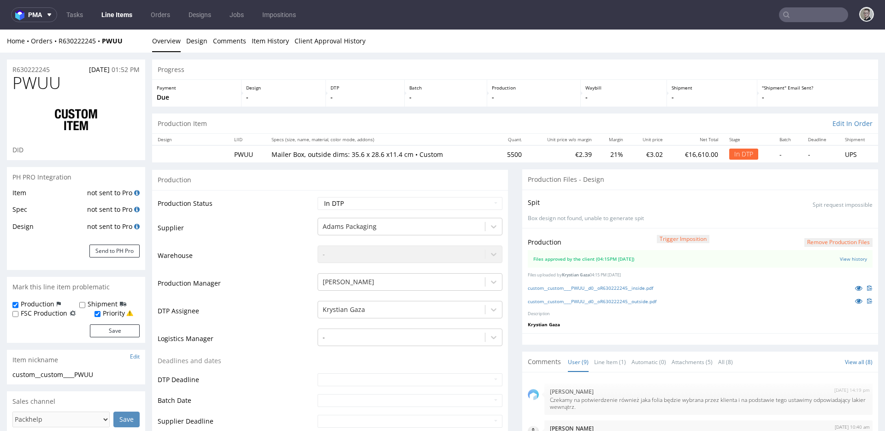
scroll to position [177, 0]
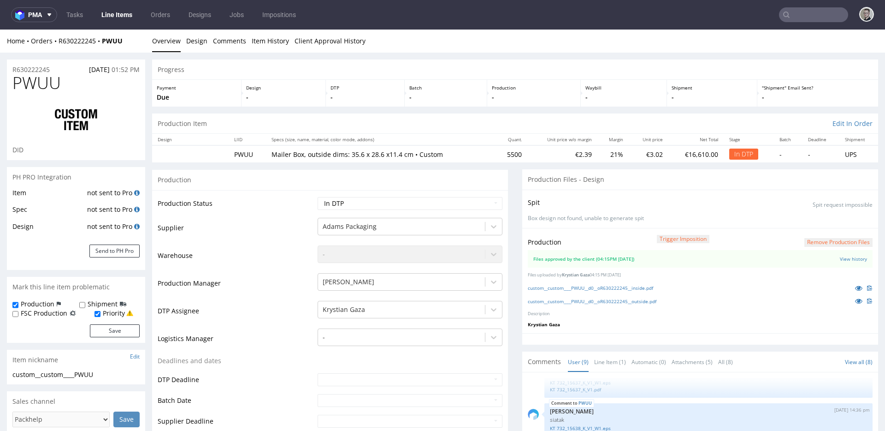
click at [827, 241] on button "Remove production files" at bounding box center [839, 242] width 68 height 9
click at [818, 222] on link "Yes" at bounding box center [810, 221] width 26 height 14
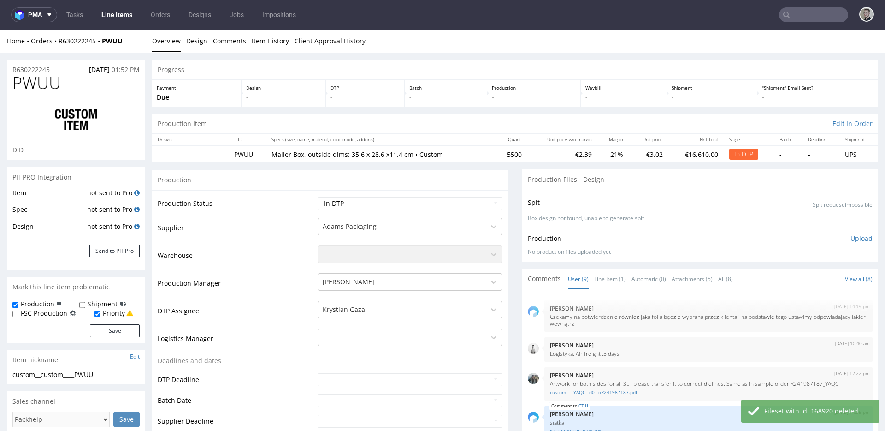
select select "in_progress"
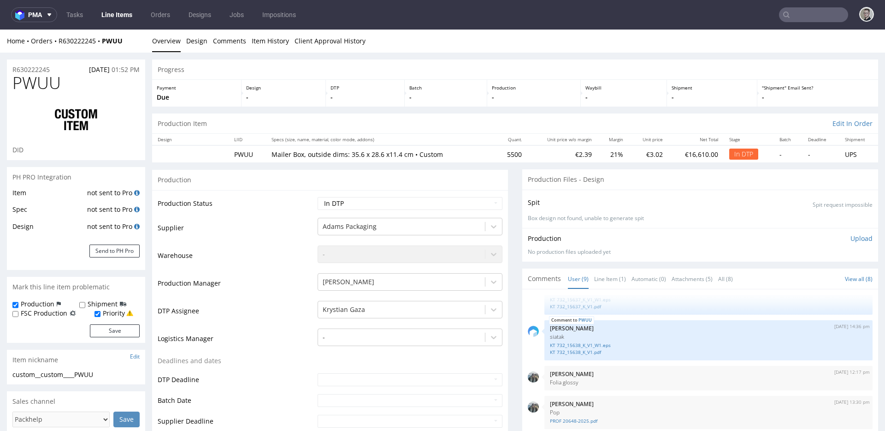
click at [853, 237] on p "Upload" at bounding box center [862, 238] width 22 height 9
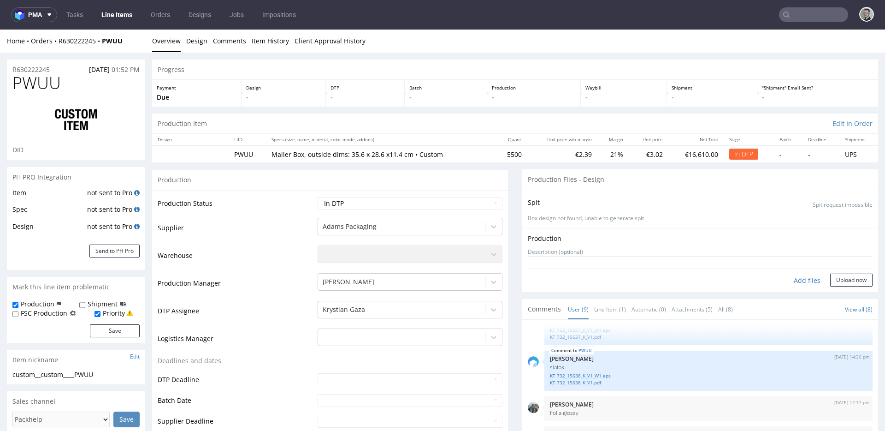
click at [786, 278] on div "Add files" at bounding box center [807, 280] width 46 height 14
type input "C:\fakepath\custom__custom____PWUU__d0__oR630222245__outside.pdf"
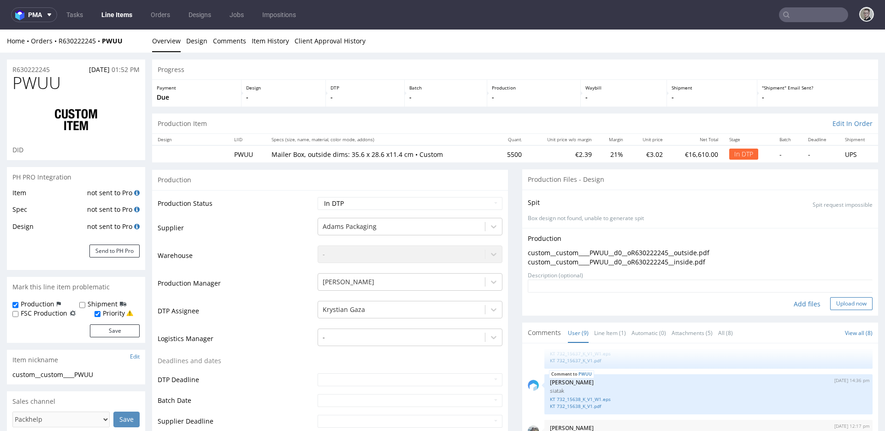
click at [830, 302] on button "Upload now" at bounding box center [851, 303] width 42 height 13
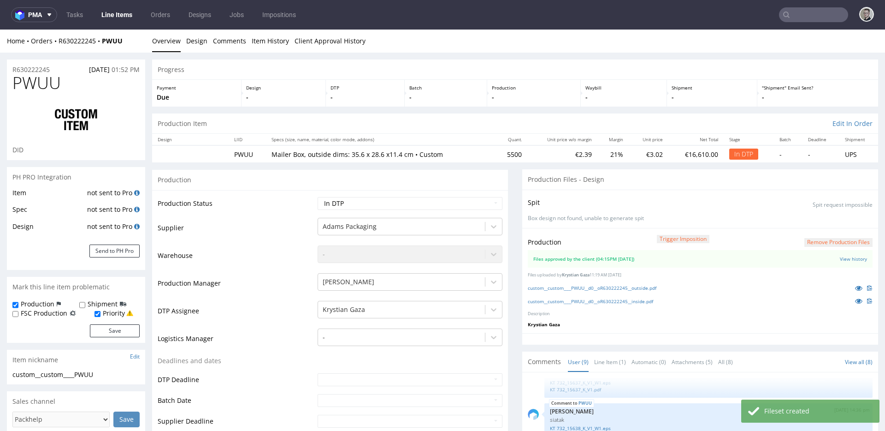
select select "in_progress"
click at [450, 205] on select "Waiting for Artwork Waiting for Diecut Waiting for Mockup Waiting for DTP Waiti…" at bounding box center [410, 203] width 185 height 13
select select "dtp_waiting_for_double_check"
click at [318, 197] on select "Waiting for Artwork Waiting for Diecut Waiting for Mockup Waiting for DTP Waiti…" at bounding box center [410, 203] width 185 height 13
click at [439, 206] on select "Waiting for Artwork Waiting for Diecut Waiting for Mockup Waiting for DTP Waiti…" at bounding box center [410, 203] width 185 height 13
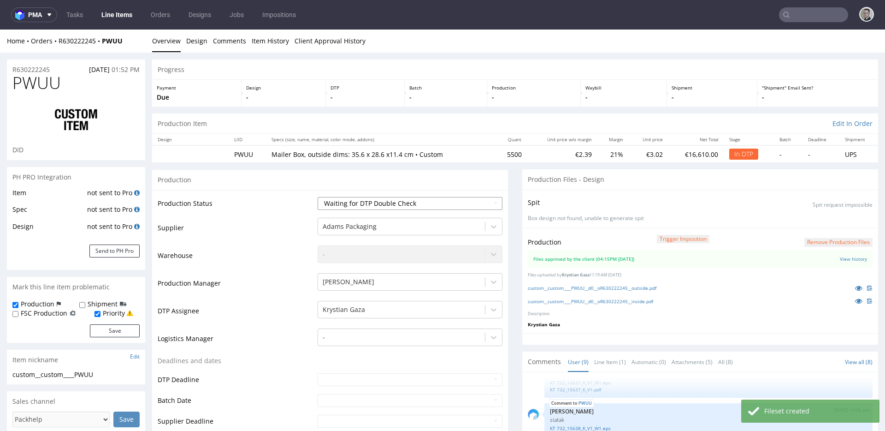
click at [318, 197] on select "Waiting for Artwork Waiting for Diecut Waiting for Mockup Waiting for DTP Waiti…" at bounding box center [410, 203] width 185 height 13
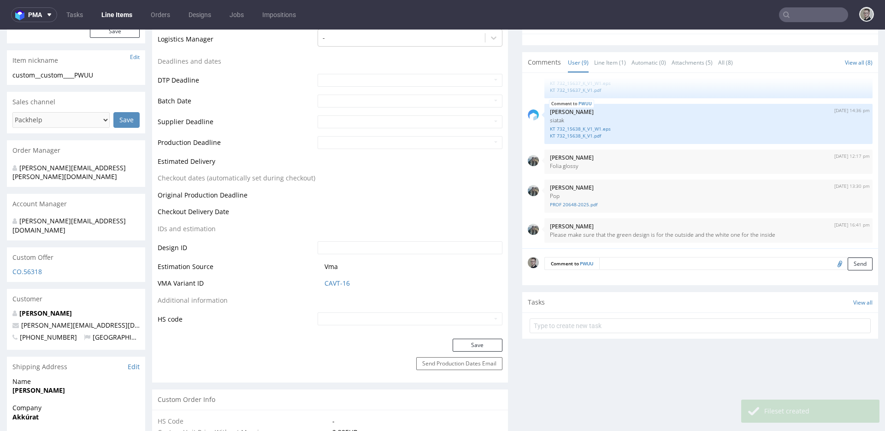
scroll to position [300, 0]
click at [475, 341] on button "Save" at bounding box center [478, 344] width 50 height 13
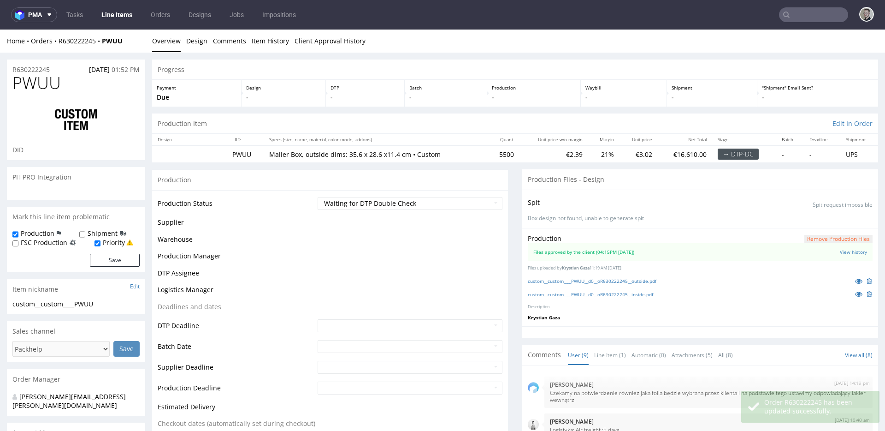
scroll to position [177, 0]
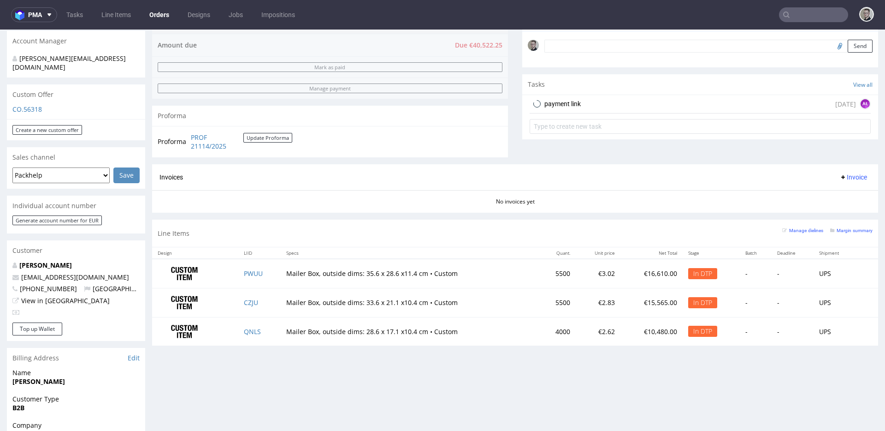
scroll to position [285, 0]
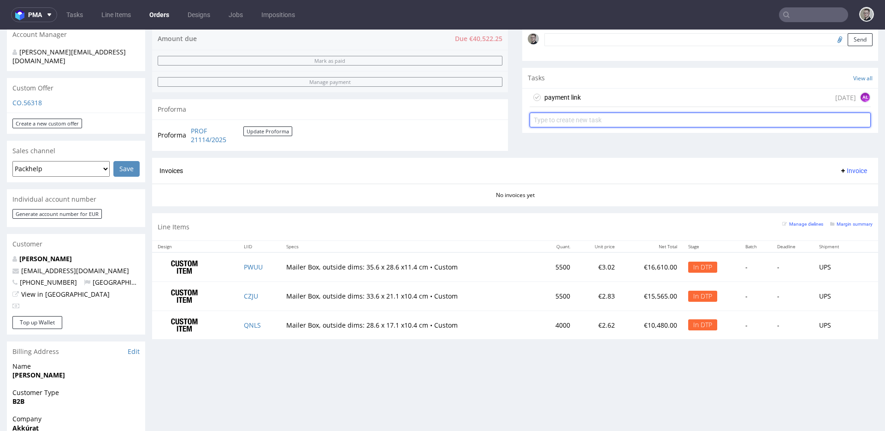
click at [598, 116] on input "text" at bounding box center [700, 119] width 341 height 15
type input "bardzo pilne custom dc 3LI"
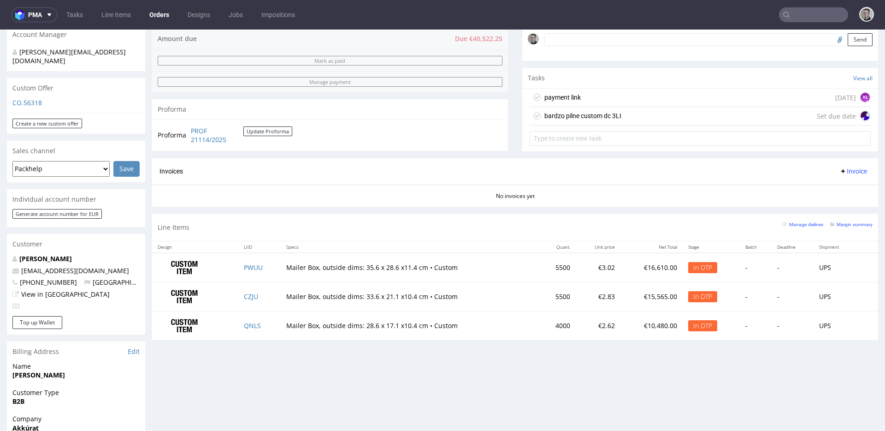
drag, startPoint x: 620, startPoint y: 115, endPoint x: 620, endPoint y: 144, distance: 29.5
click at [620, 115] on div "bardzo pilne custom dc 3LI Set due date" at bounding box center [700, 116] width 341 height 18
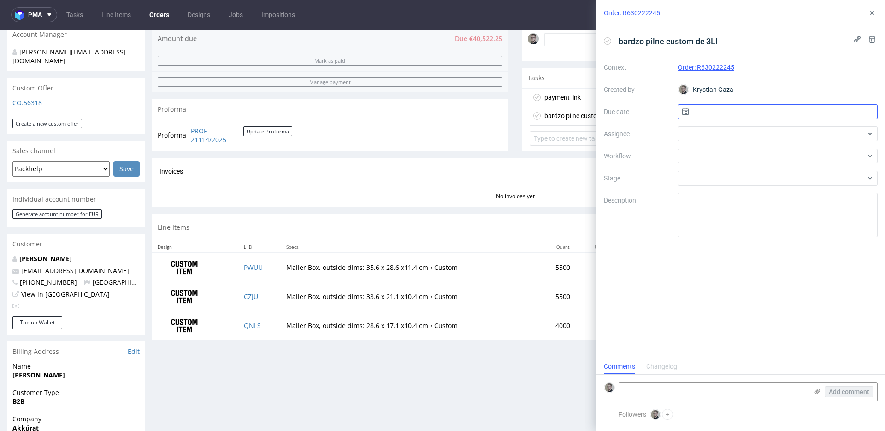
scroll to position [7, 0]
click at [706, 108] on input "text" at bounding box center [778, 111] width 200 height 15
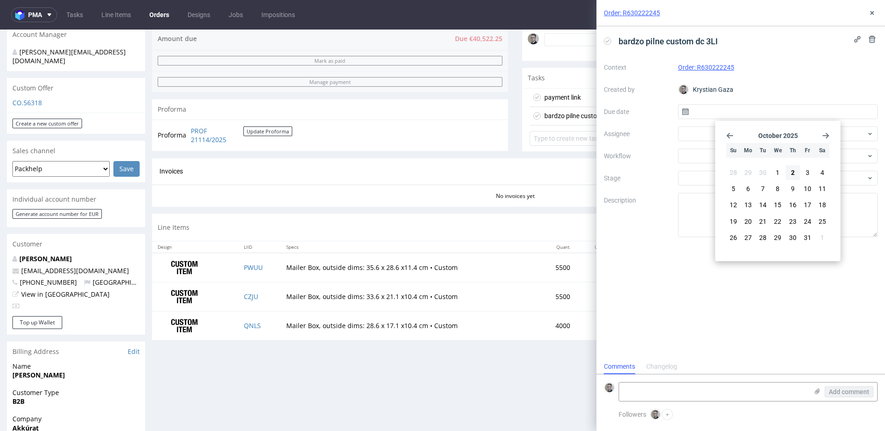
click at [797, 169] on button "2" at bounding box center [793, 172] width 14 height 15
type input "02/10/2025"
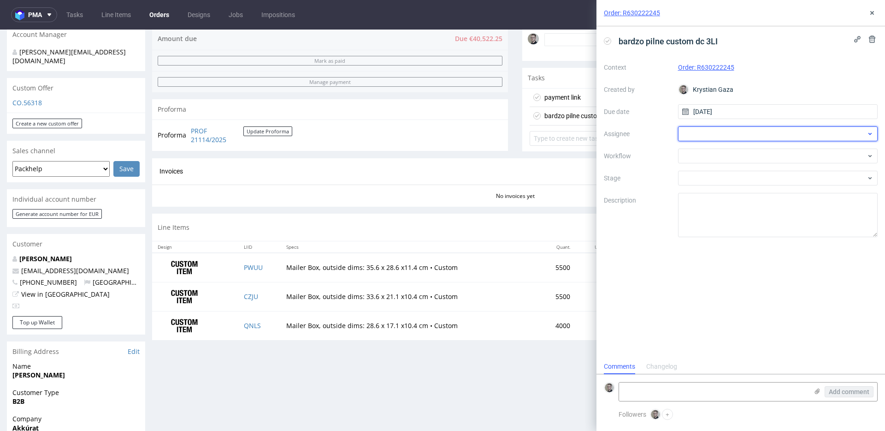
click at [712, 131] on div at bounding box center [778, 133] width 200 height 15
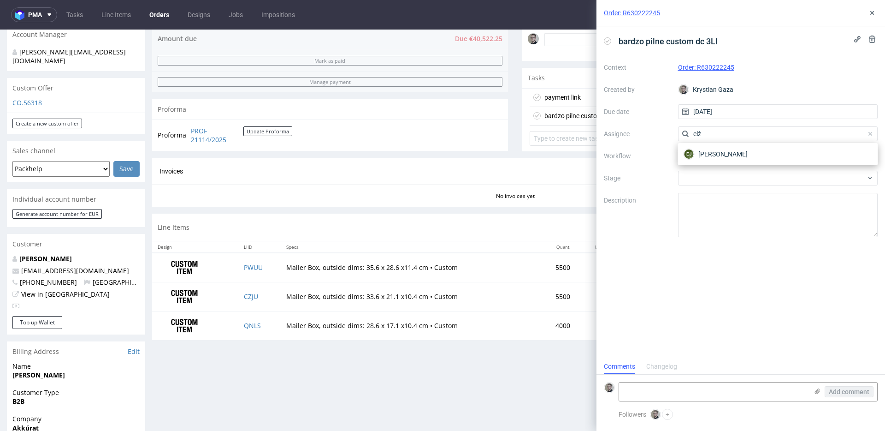
type input "elż"
click at [752, 155] on div "EJ Elżbieta Jelińska" at bounding box center [778, 154] width 193 height 15
click at [734, 156] on div at bounding box center [778, 155] width 200 height 15
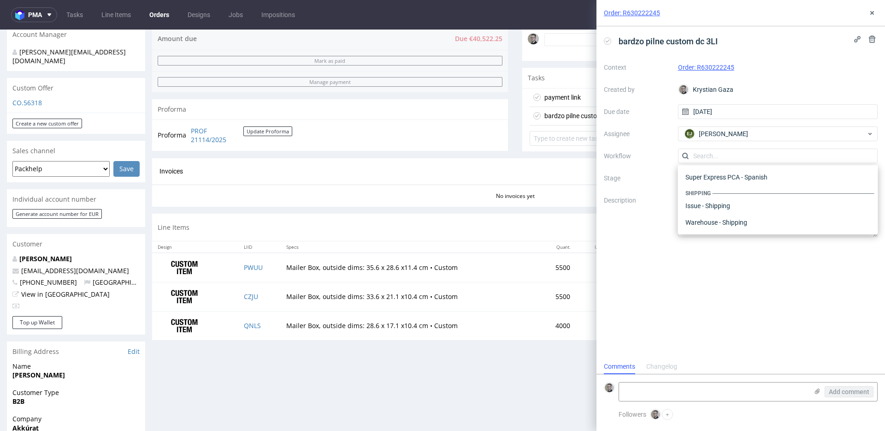
scroll to position [0, 0]
click at [771, 184] on div "DTP - Double Check" at bounding box center [778, 189] width 193 height 17
click at [874, 15] on icon at bounding box center [872, 12] width 7 height 7
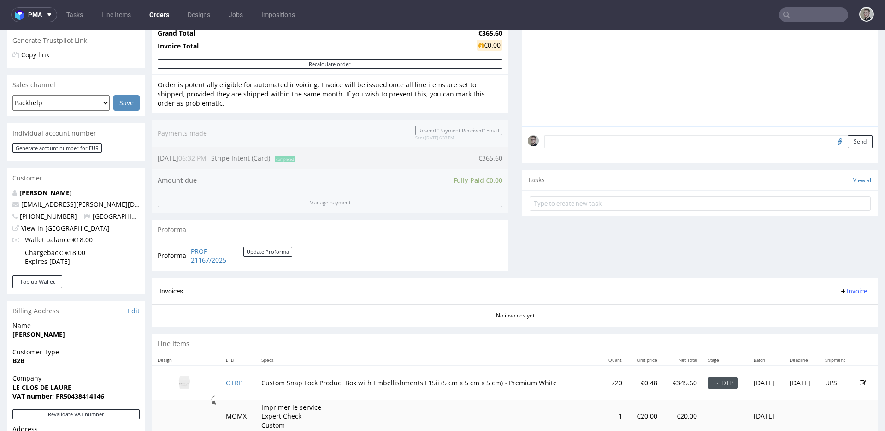
scroll to position [305, 0]
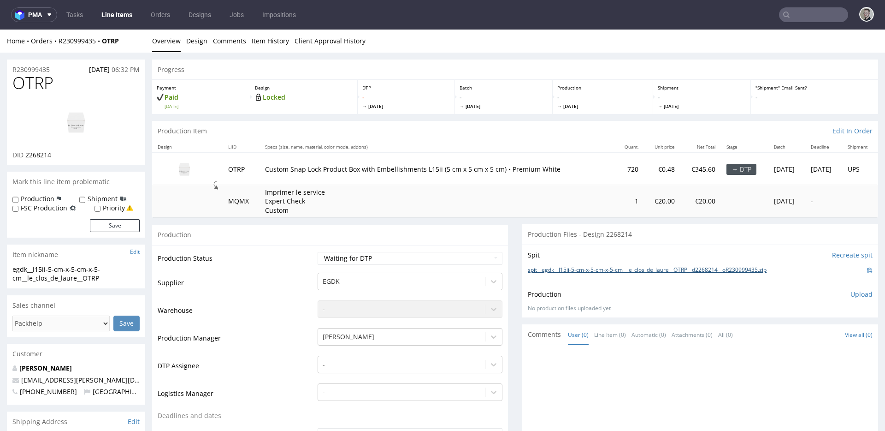
click at [621, 268] on link "spit__egdk__l15ii-5-cm-x-5-cm-x-5-cm__le_clos_de_laure__OTRP__d2268214__oR23099…" at bounding box center [647, 270] width 239 height 8
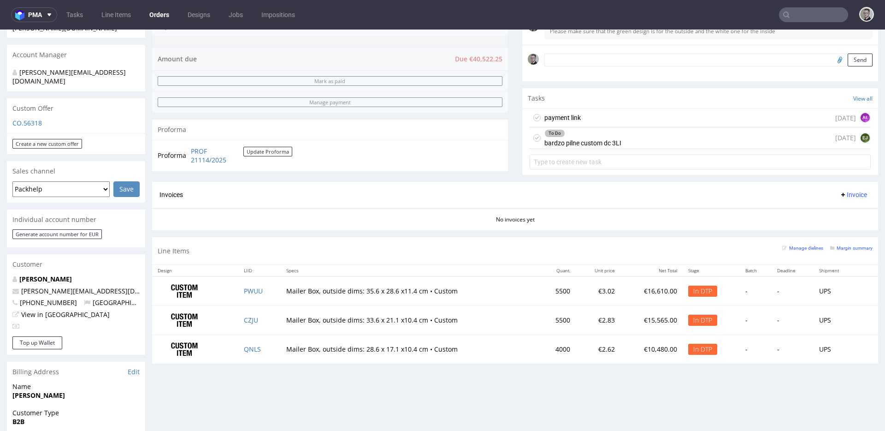
scroll to position [160, 0]
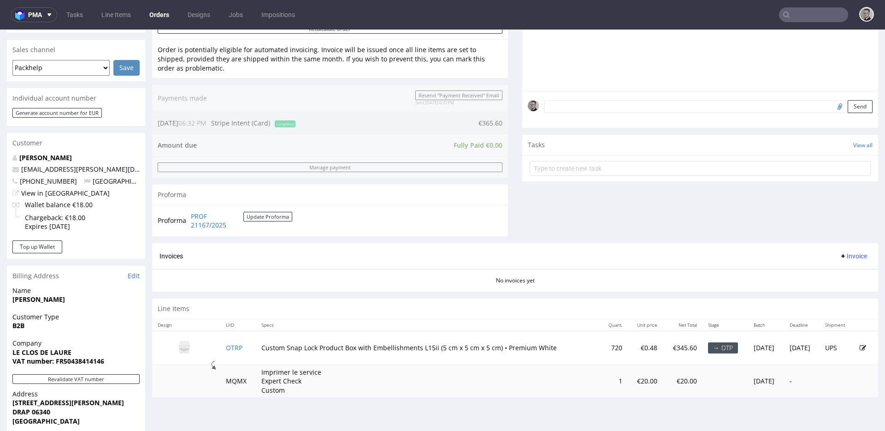
scroll to position [320, 0]
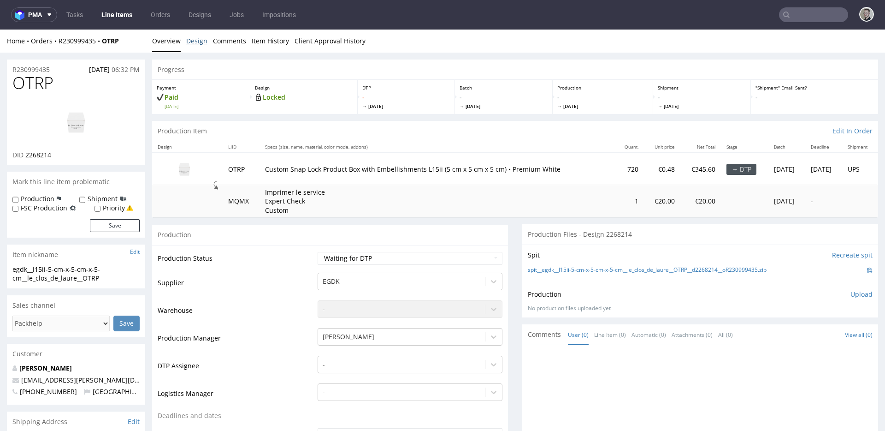
scroll to position [2, 0]
click at [192, 41] on link "Design" at bounding box center [196, 39] width 21 height 23
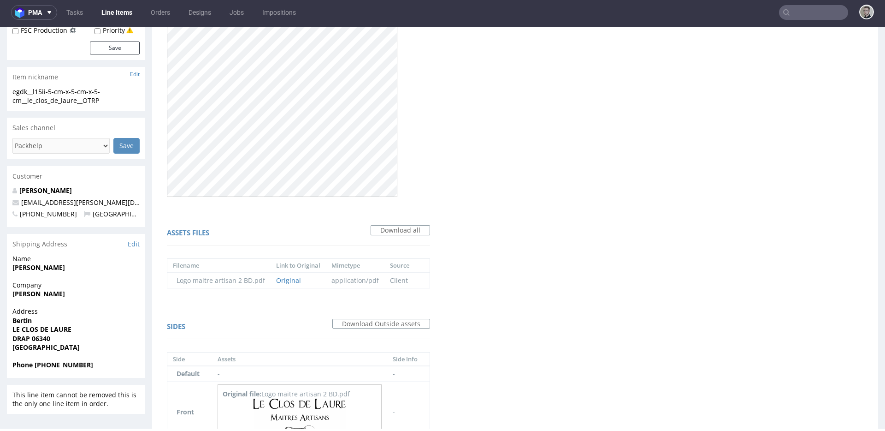
scroll to position [236, 0]
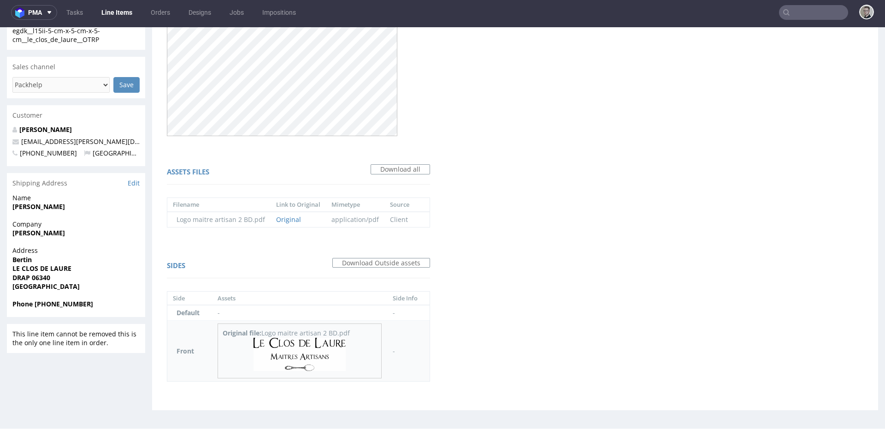
click at [298, 348] on img at bounding box center [300, 353] width 92 height 33
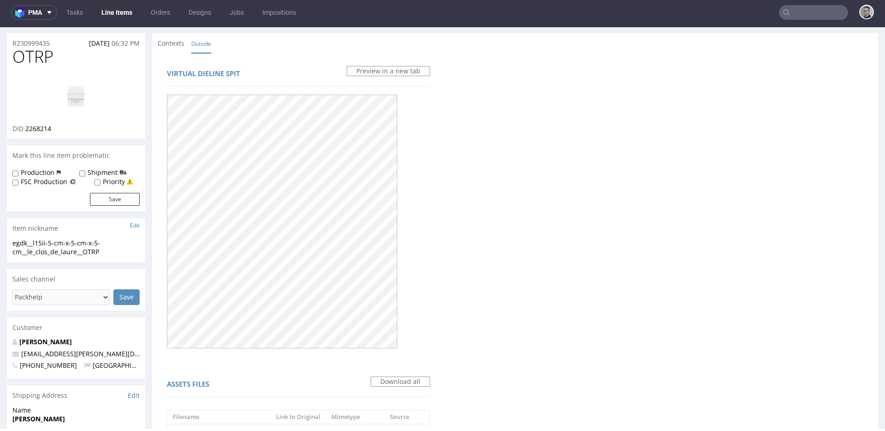
scroll to position [0, 0]
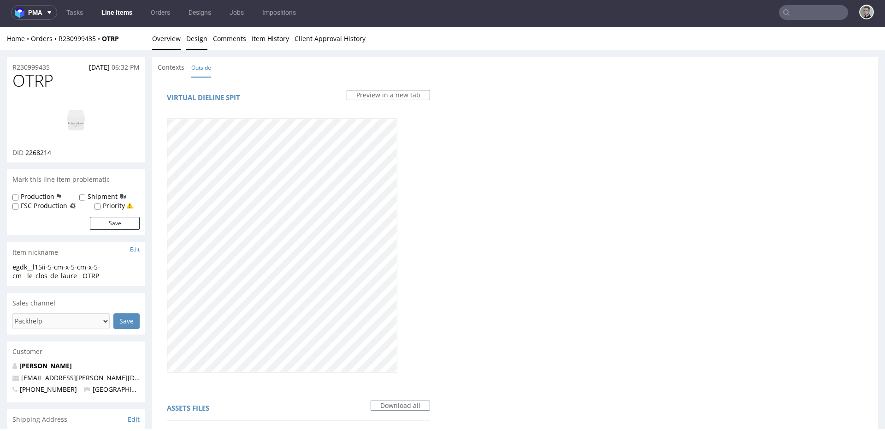
click at [166, 41] on link "Overview" at bounding box center [166, 38] width 29 height 23
